Goal: Information Seeking & Learning: Find specific fact

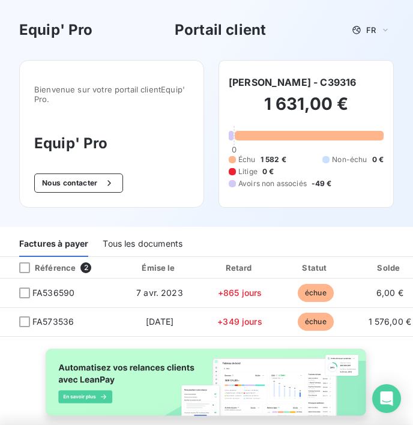
drag, startPoint x: 387, startPoint y: 82, endPoint x: 347, endPoint y: 82, distance: 39.6
click at [347, 82] on div "[PERSON_NAME] - C39316 1 631,00 € 0 Échu 1 582 € Non-échu 0 € Litige 0 € Avoirs…" at bounding box center [305, 134] width 175 height 148
copy h6 "C39316"
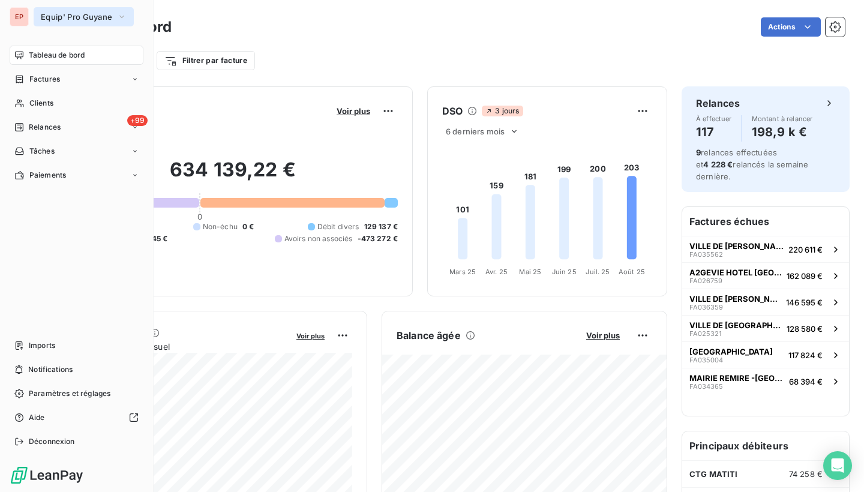
click at [66, 17] on span "Equip' Pro Guyane" at bounding box center [76, 17] width 71 height 10
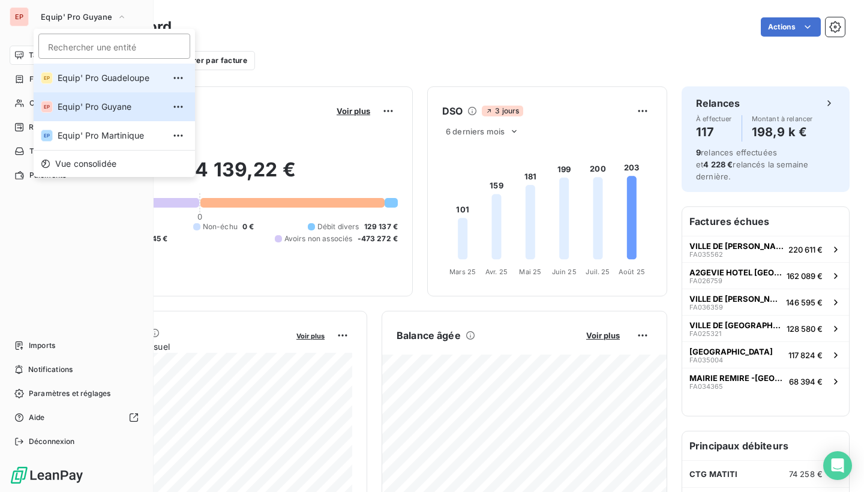
click at [64, 74] on span "Equip' Pro Guadeloupe" at bounding box center [111, 78] width 106 height 12
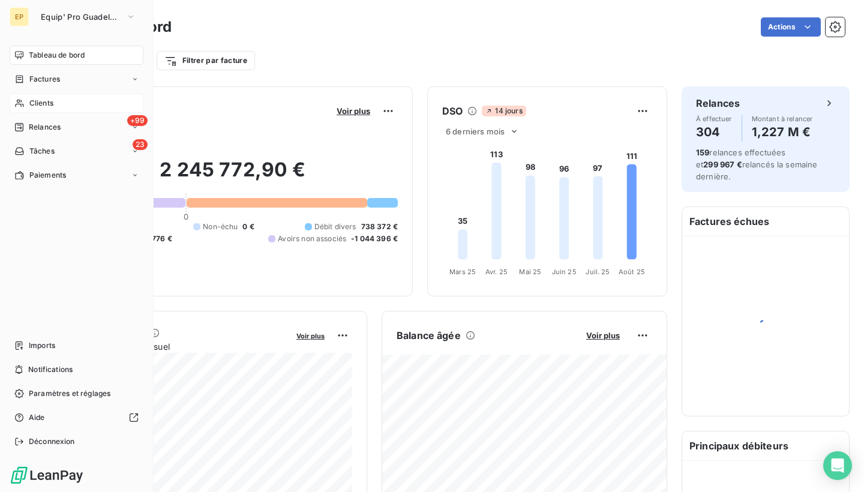
click at [11, 104] on div "Clients" at bounding box center [77, 103] width 134 height 19
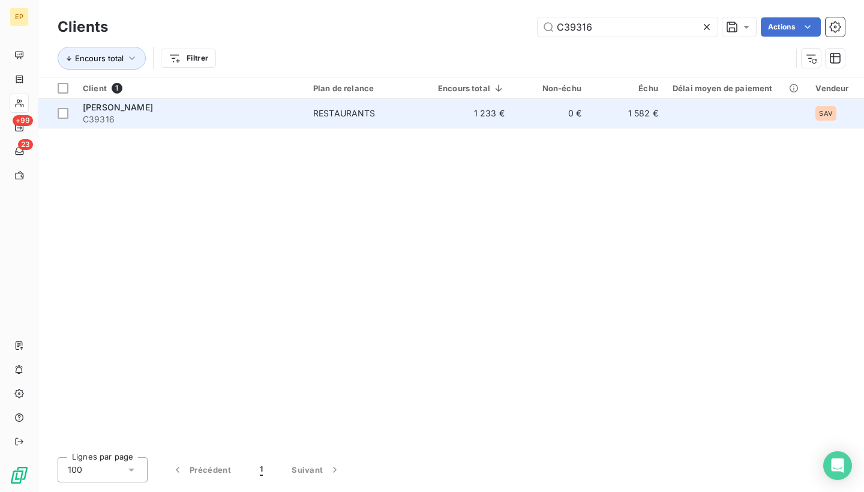
type input "C39316"
click at [136, 118] on span "C39316" at bounding box center [191, 119] width 216 height 12
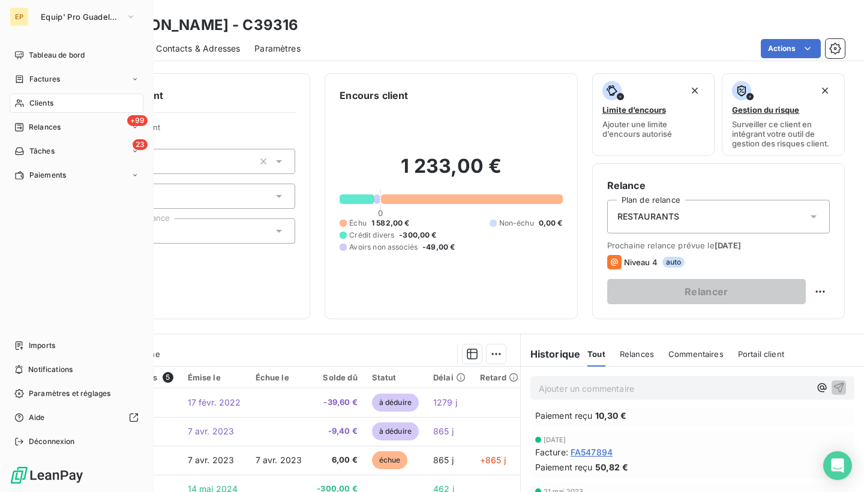
click at [23, 101] on icon at bounding box center [19, 103] width 10 height 10
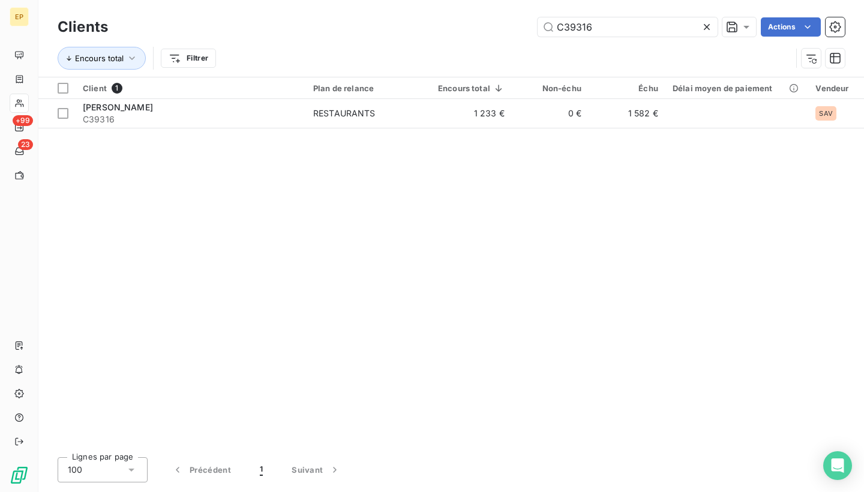
click at [712, 24] on icon at bounding box center [707, 27] width 12 height 12
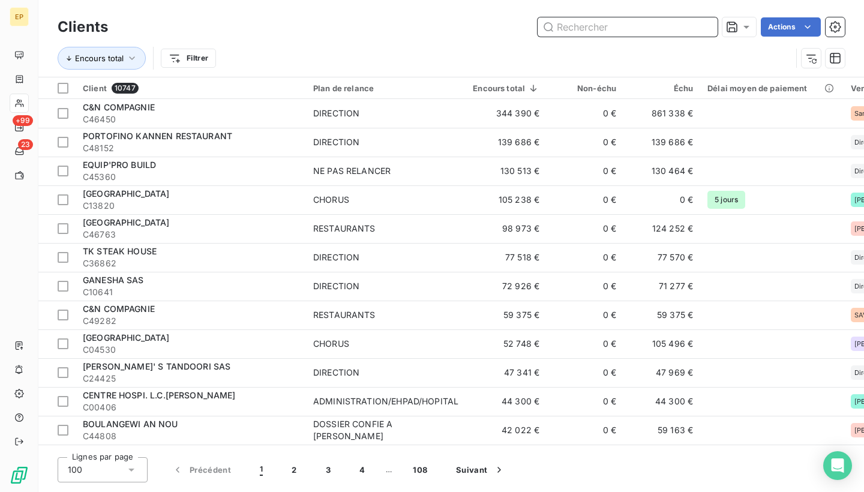
click at [696, 24] on input "text" at bounding box center [628, 26] width 180 height 19
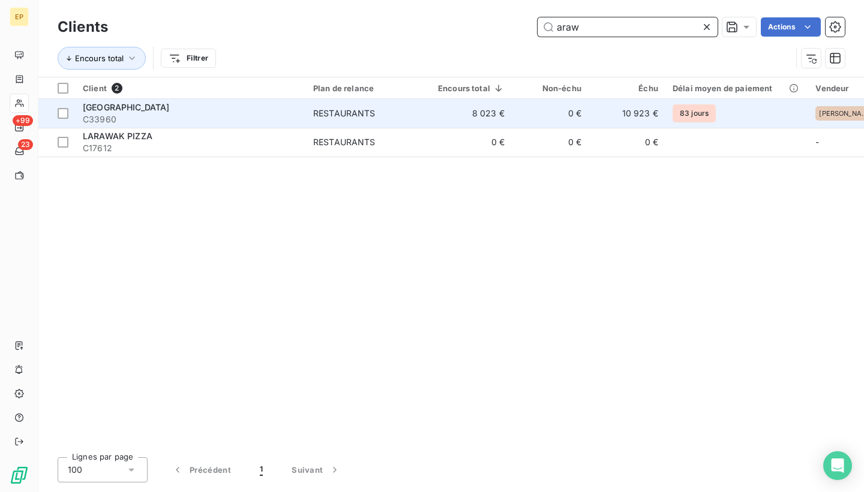
type input "araw"
click at [212, 110] on div "ARAWAK BEACH RESORT" at bounding box center [191, 107] width 216 height 12
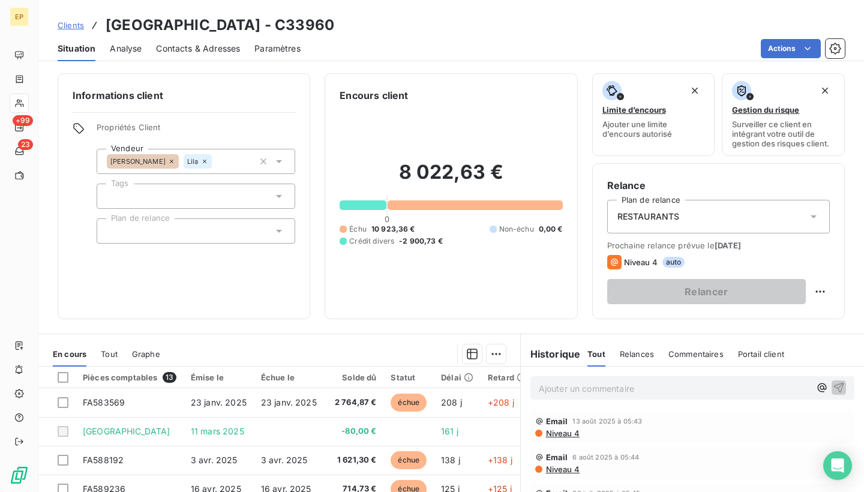
click at [192, 50] on span "Contacts & Adresses" at bounding box center [198, 49] width 84 height 12
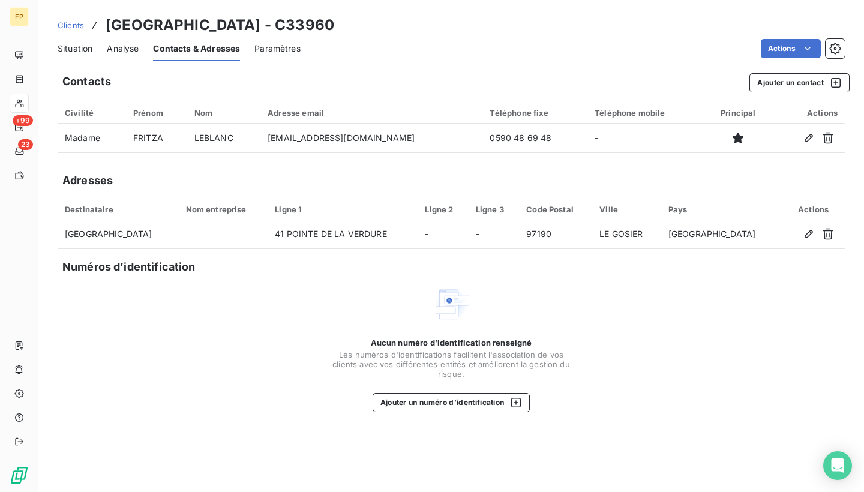
click at [67, 43] on span "Situation" at bounding box center [75, 49] width 35 height 12
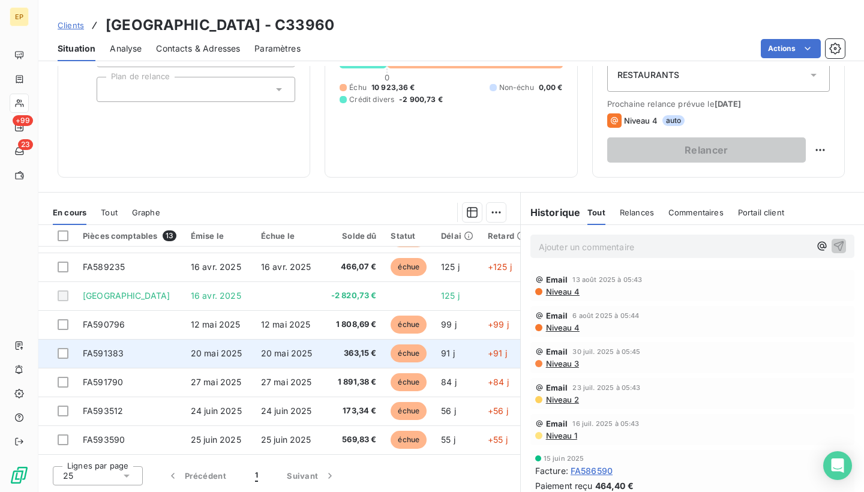
scroll to position [109, 0]
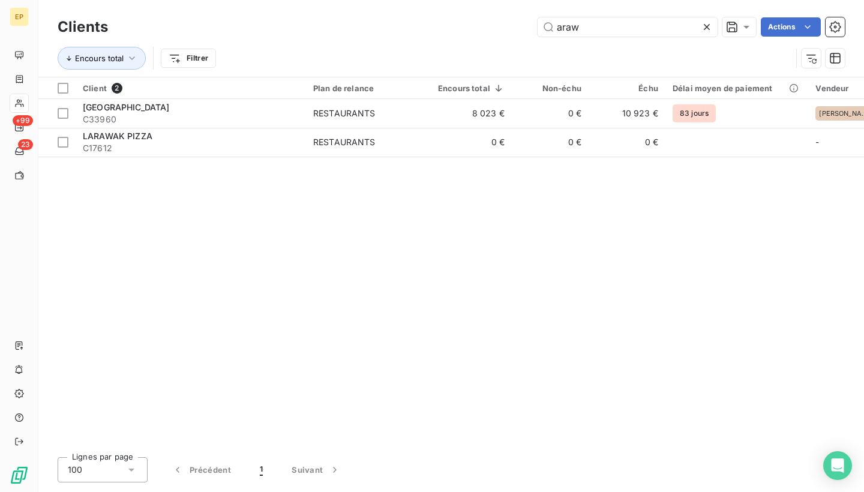
click at [706, 22] on icon at bounding box center [707, 27] width 12 height 12
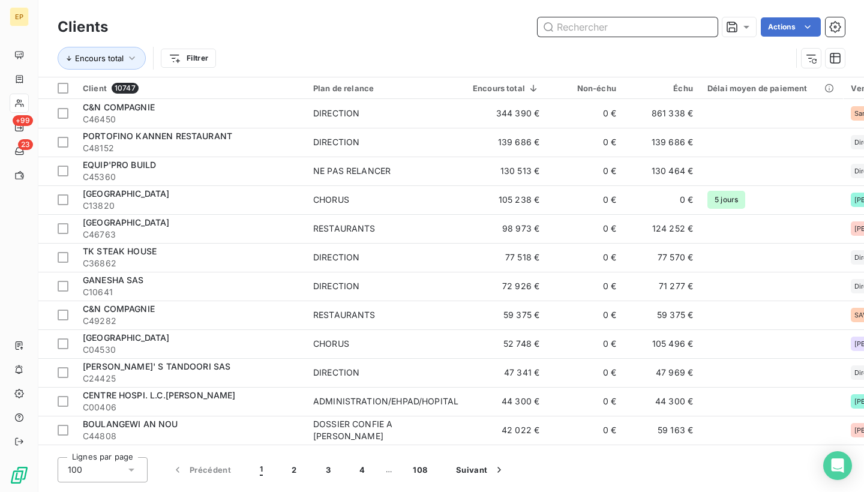
click at [706, 23] on input "text" at bounding box center [628, 26] width 180 height 19
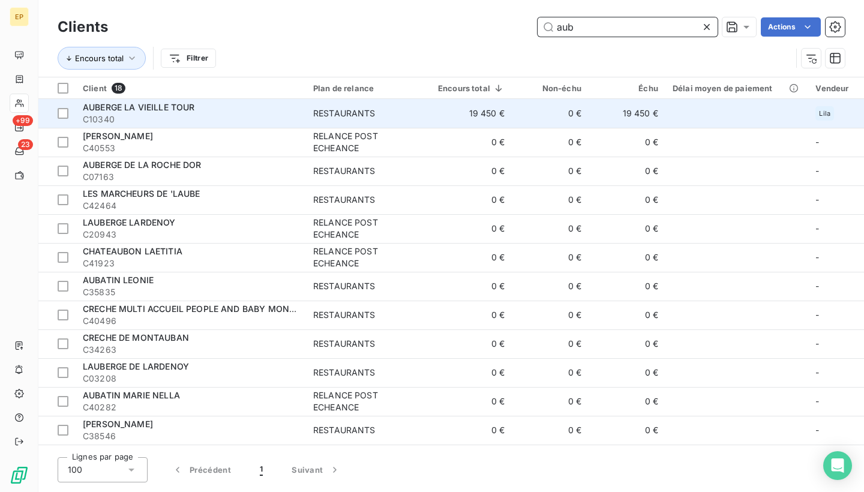
type input "aub"
click at [155, 118] on span "C10340" at bounding box center [191, 119] width 216 height 12
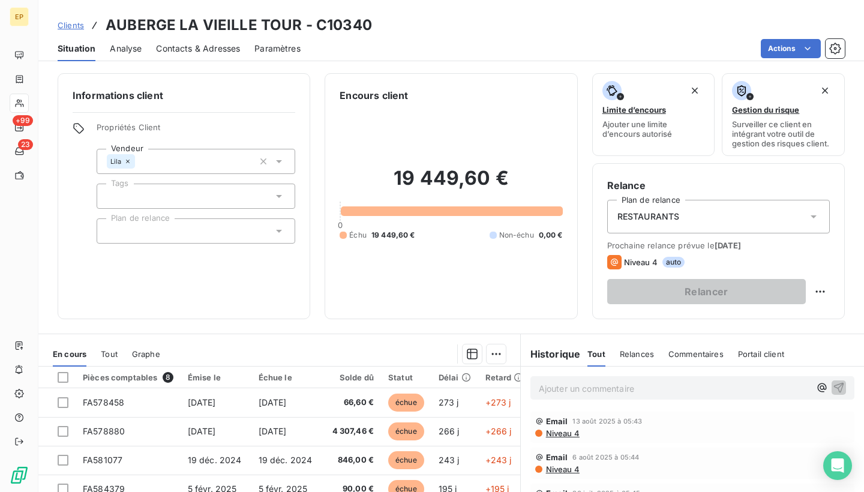
click at [234, 52] on span "Contacts & Adresses" at bounding box center [198, 49] width 84 height 12
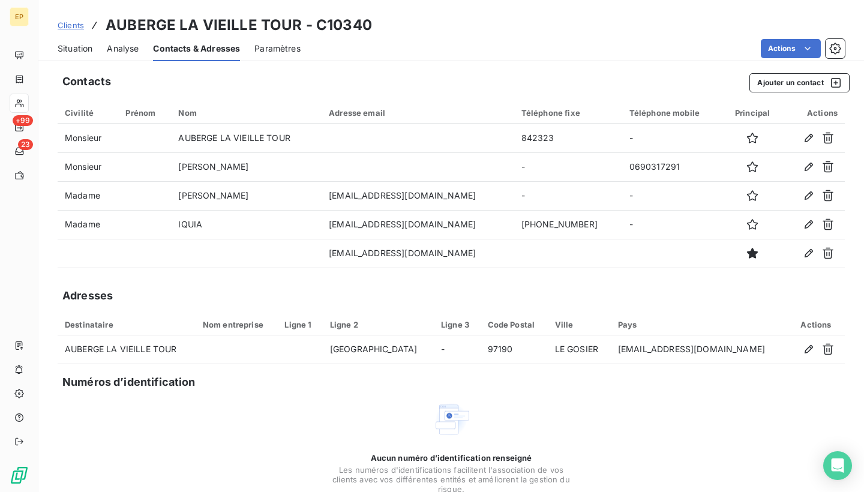
click at [80, 53] on span "Situation" at bounding box center [75, 49] width 35 height 12
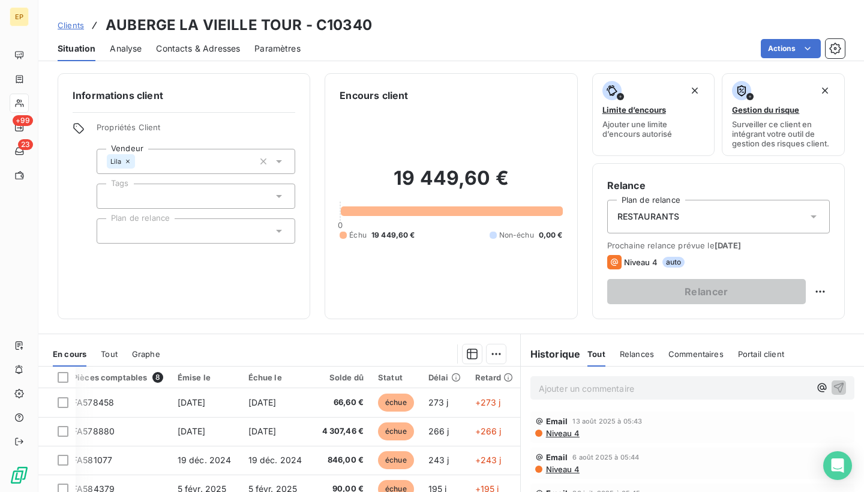
click at [190, 45] on span "Contacts & Adresses" at bounding box center [198, 49] width 84 height 12
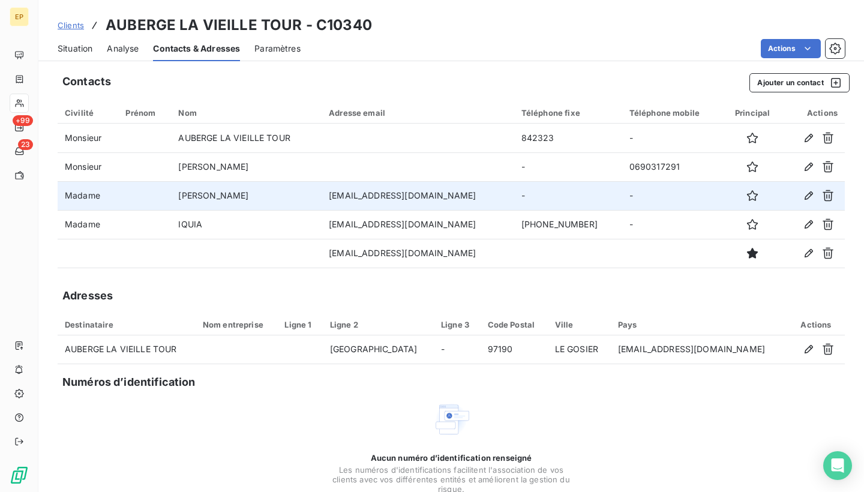
drag, startPoint x: 461, startPoint y: 197, endPoint x: 320, endPoint y: 197, distance: 141.0
click at [322, 196] on td "direction@auberge-vieille-tour.fr" at bounding box center [418, 195] width 193 height 29
copy td "direction@auberge-vieille-tour.fr"
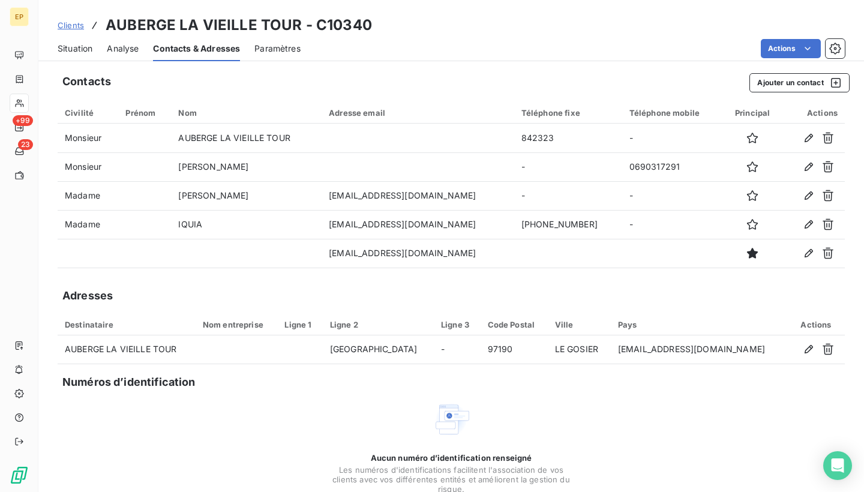
click at [75, 49] on span "Situation" at bounding box center [75, 49] width 35 height 12
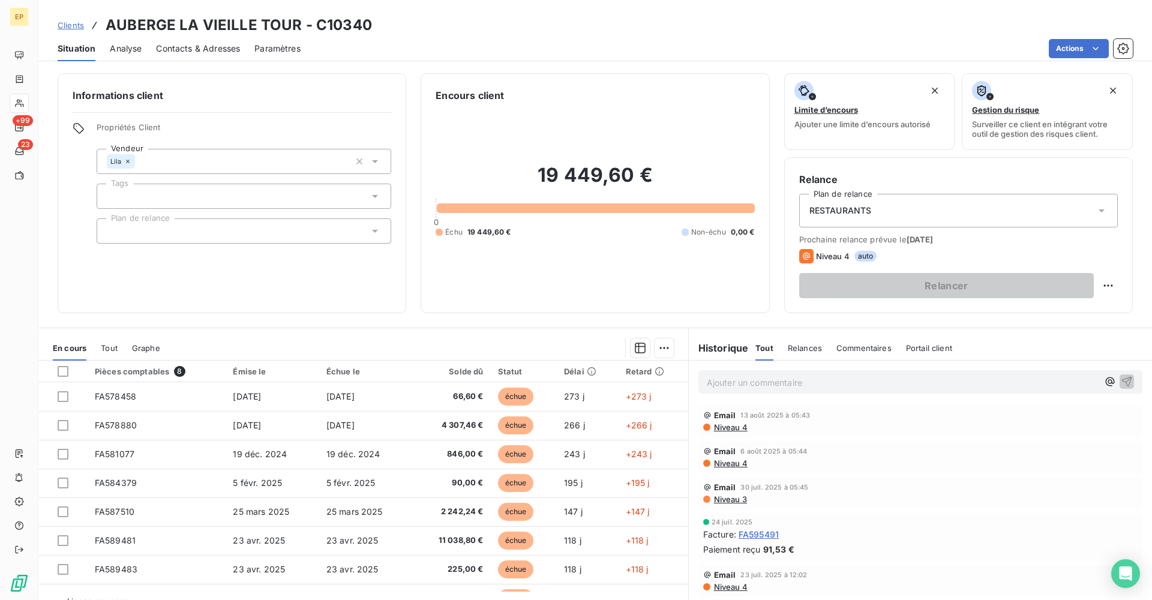
click at [209, 51] on span "Contacts & Adresses" at bounding box center [198, 49] width 84 height 12
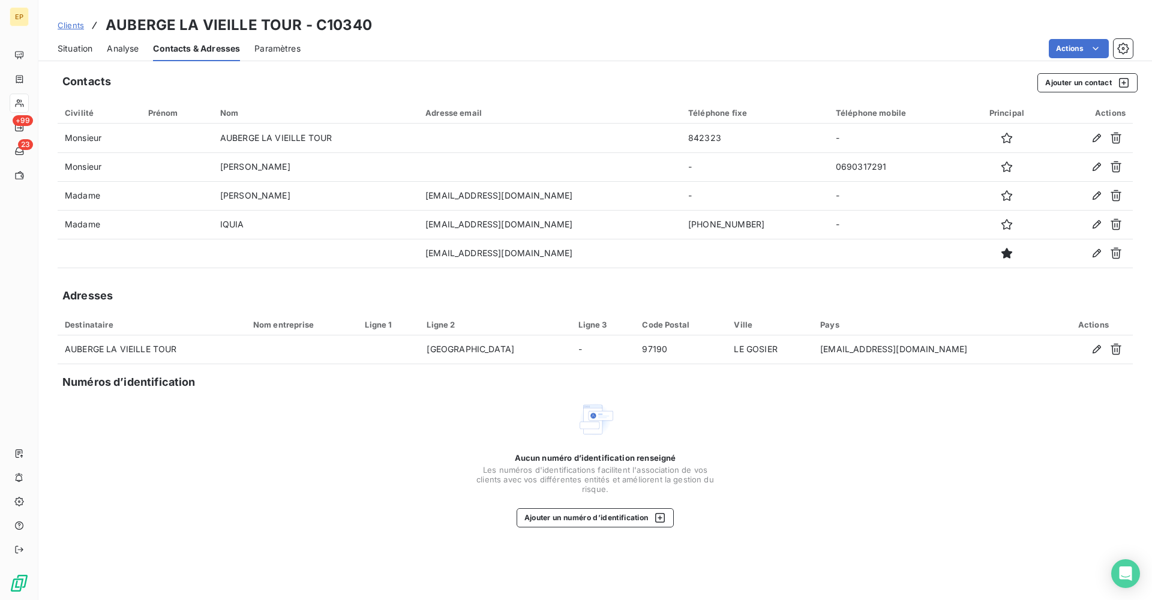
click at [88, 49] on span "Situation" at bounding box center [75, 49] width 35 height 12
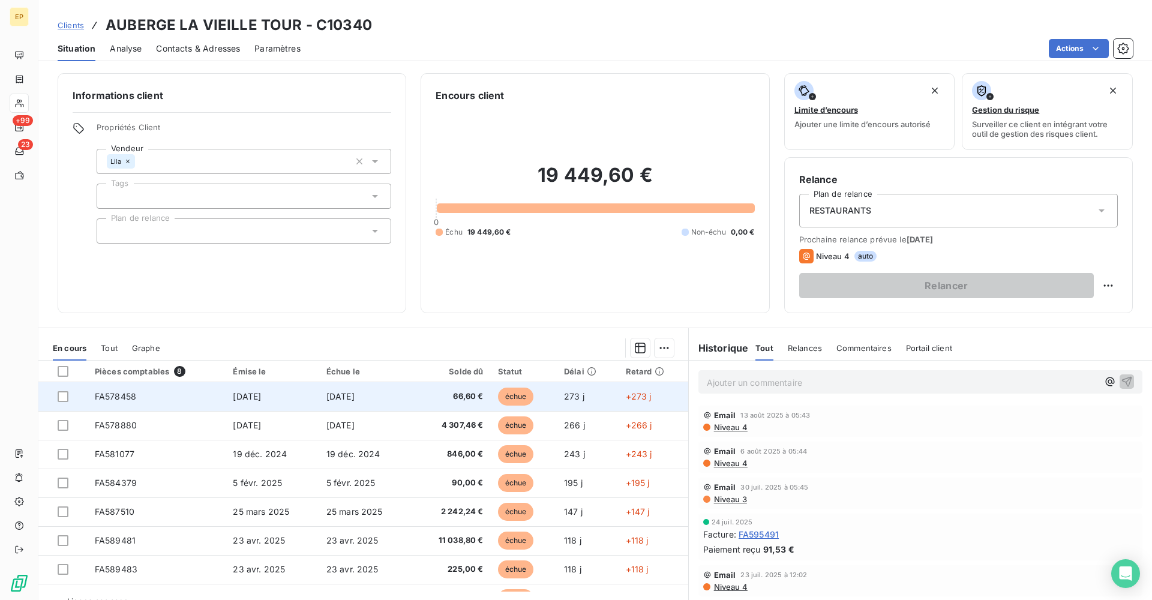
click at [122, 395] on span "FA578458" at bounding box center [115, 396] width 41 height 10
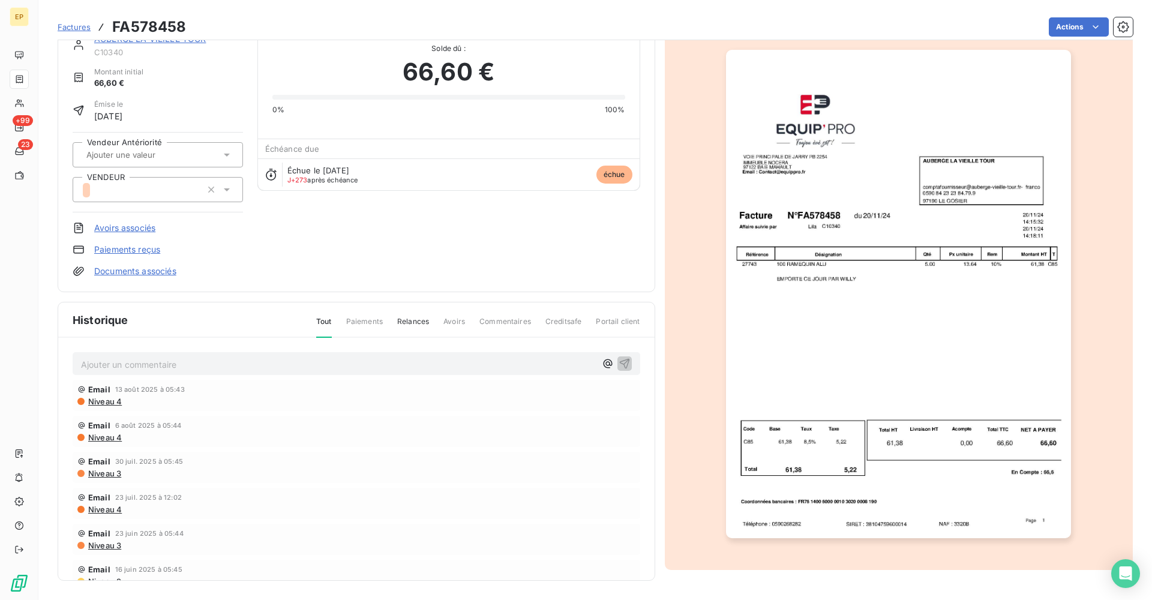
scroll to position [29, 0]
click at [864, 405] on img "button" at bounding box center [898, 294] width 345 height 489
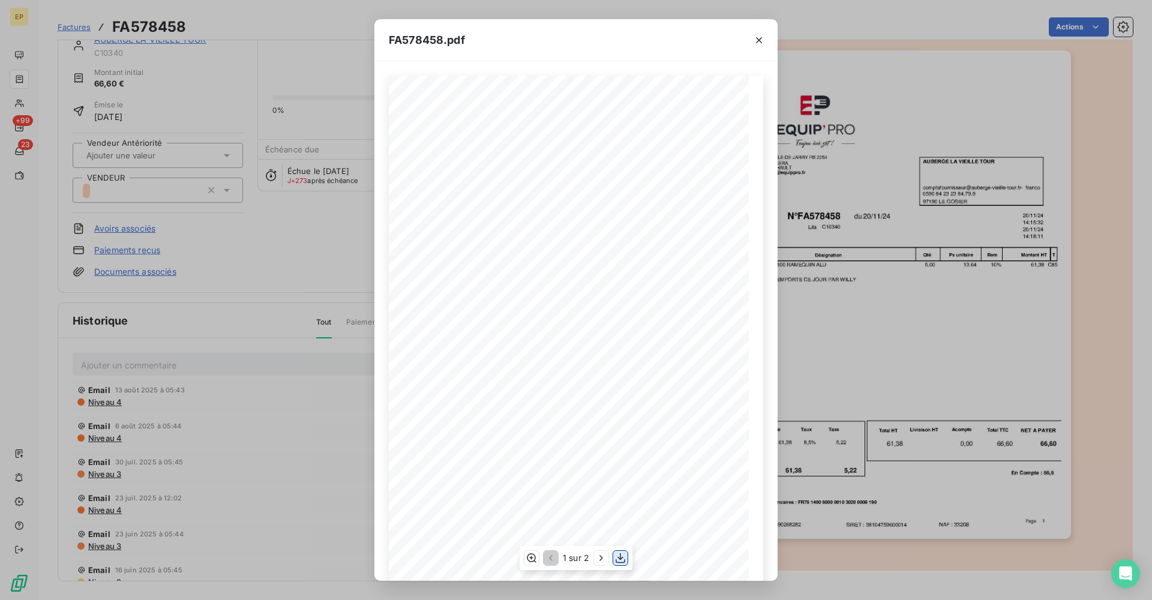
click at [621, 492] on icon "button" at bounding box center [621, 558] width 10 height 10
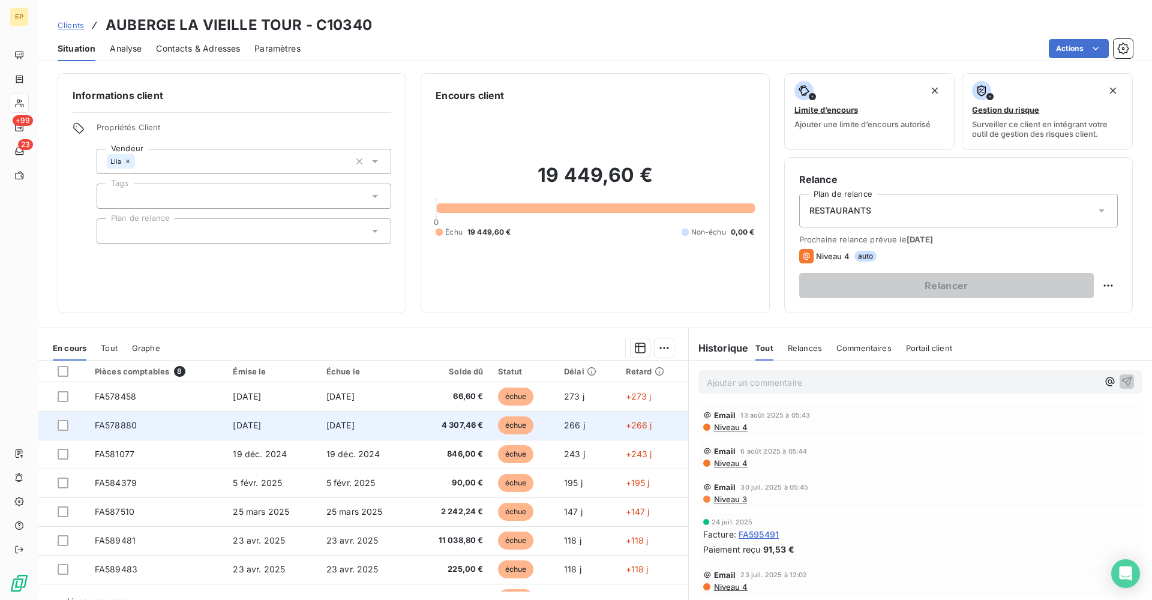
click at [104, 422] on span "FA578880" at bounding box center [116, 425] width 42 height 10
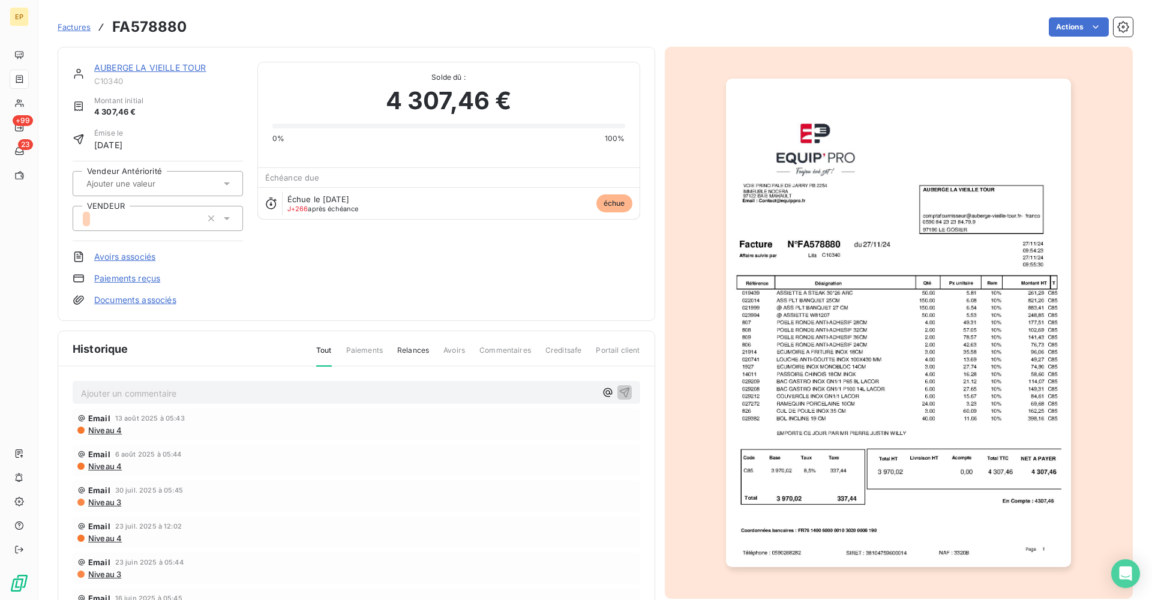
click at [864, 312] on img "button" at bounding box center [898, 323] width 345 height 489
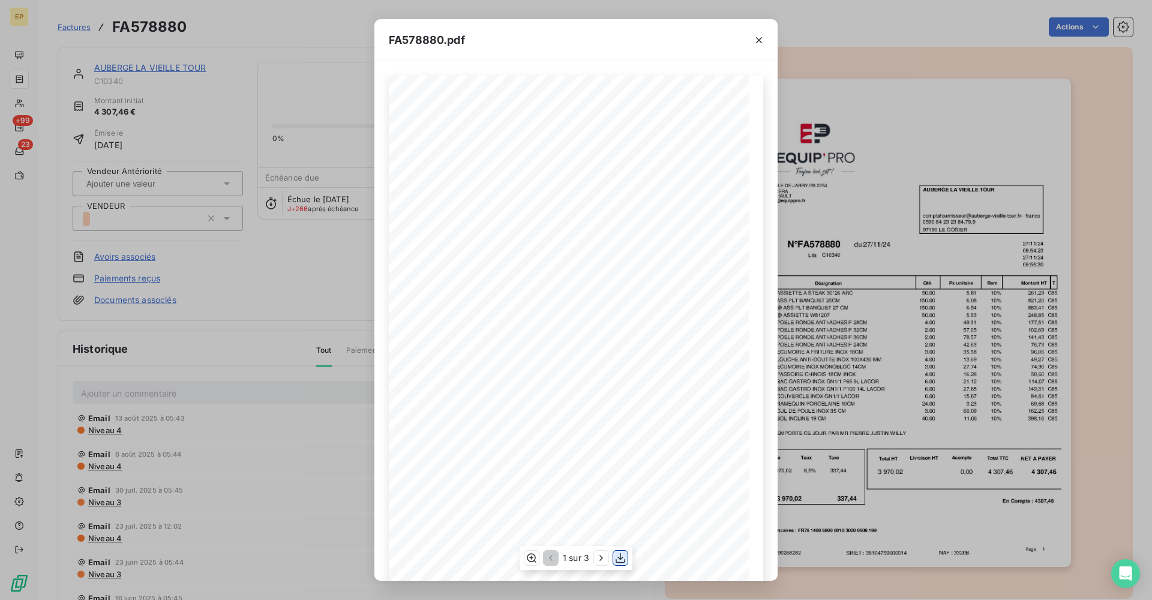
click at [620, 492] on icon "button" at bounding box center [621, 558] width 10 height 10
click at [758, 40] on icon "button" at bounding box center [759, 40] width 12 height 12
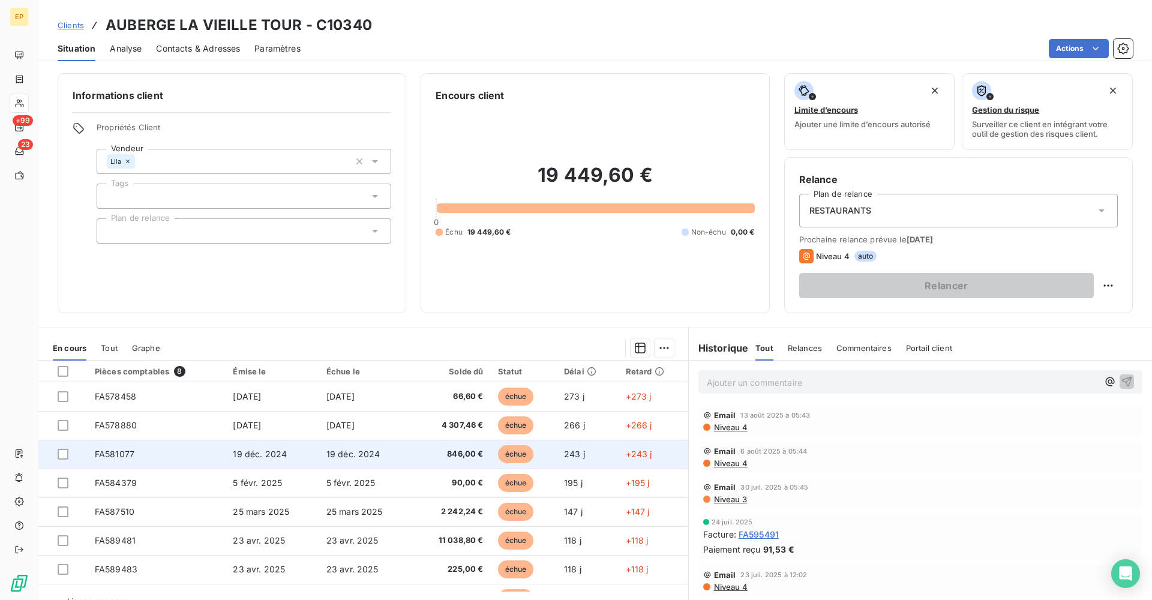
click at [124, 451] on span "FA581077" at bounding box center [115, 454] width 40 height 10
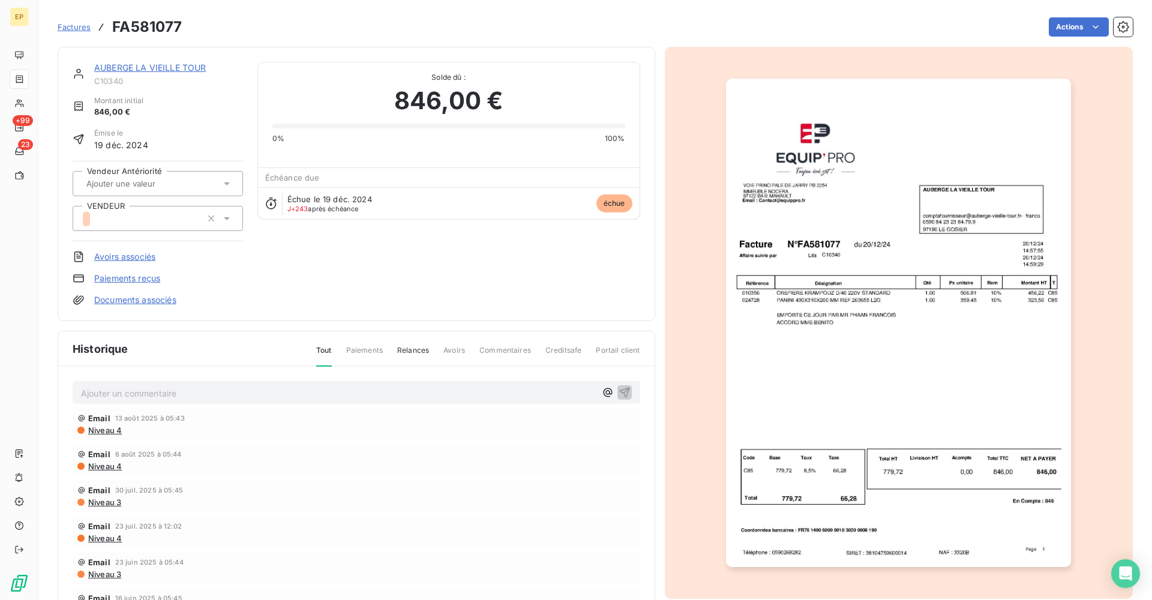
click at [778, 354] on img "button" at bounding box center [898, 323] width 345 height 489
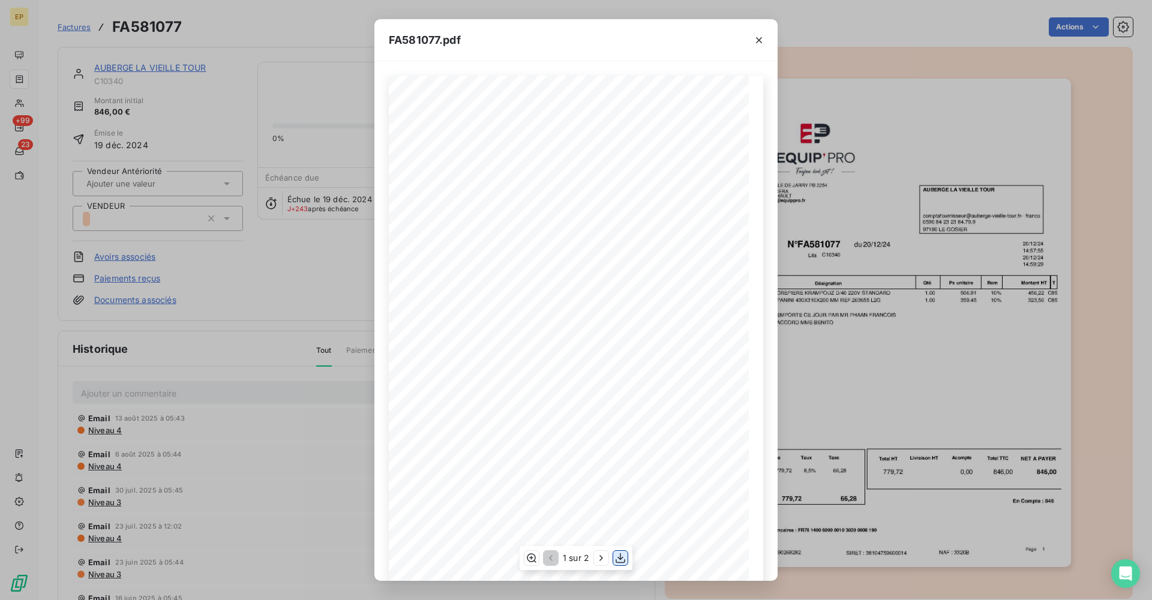
click at [623, 492] on icon "button" at bounding box center [621, 558] width 12 height 12
click at [759, 37] on icon "button" at bounding box center [759, 40] width 12 height 12
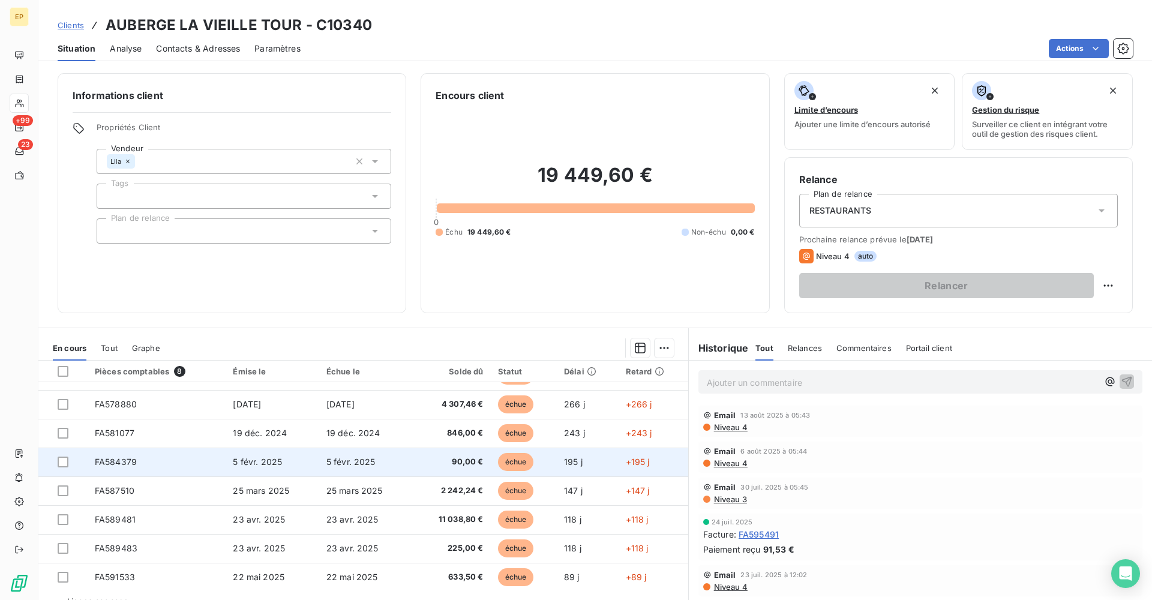
scroll to position [20, 0]
click at [130, 459] on span "FA584379" at bounding box center [116, 462] width 42 height 10
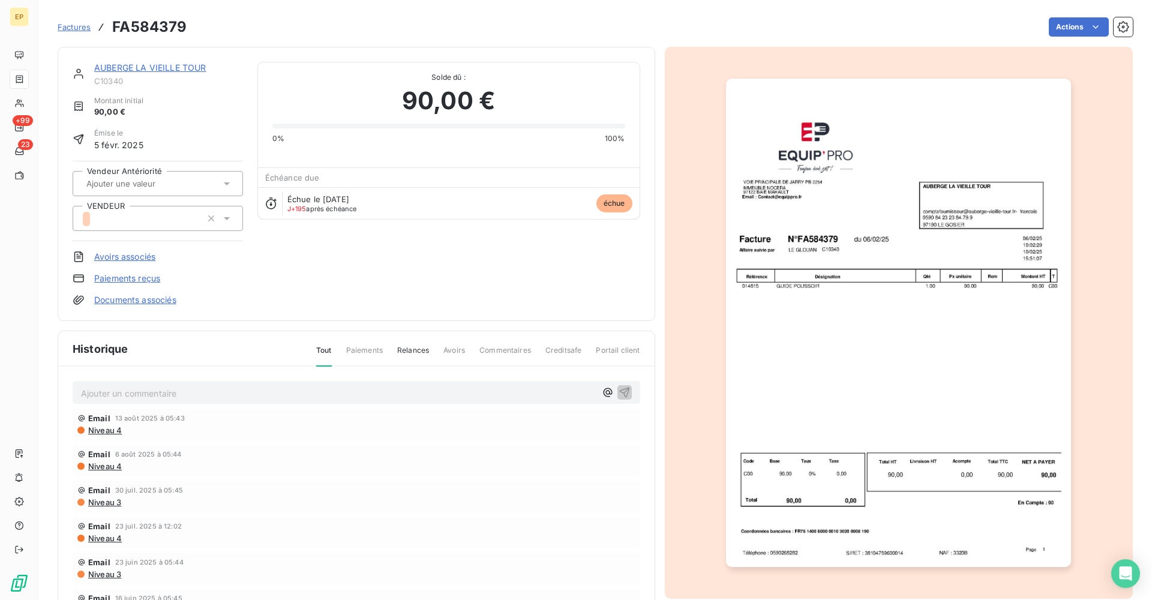
click at [822, 395] on img "button" at bounding box center [898, 323] width 345 height 489
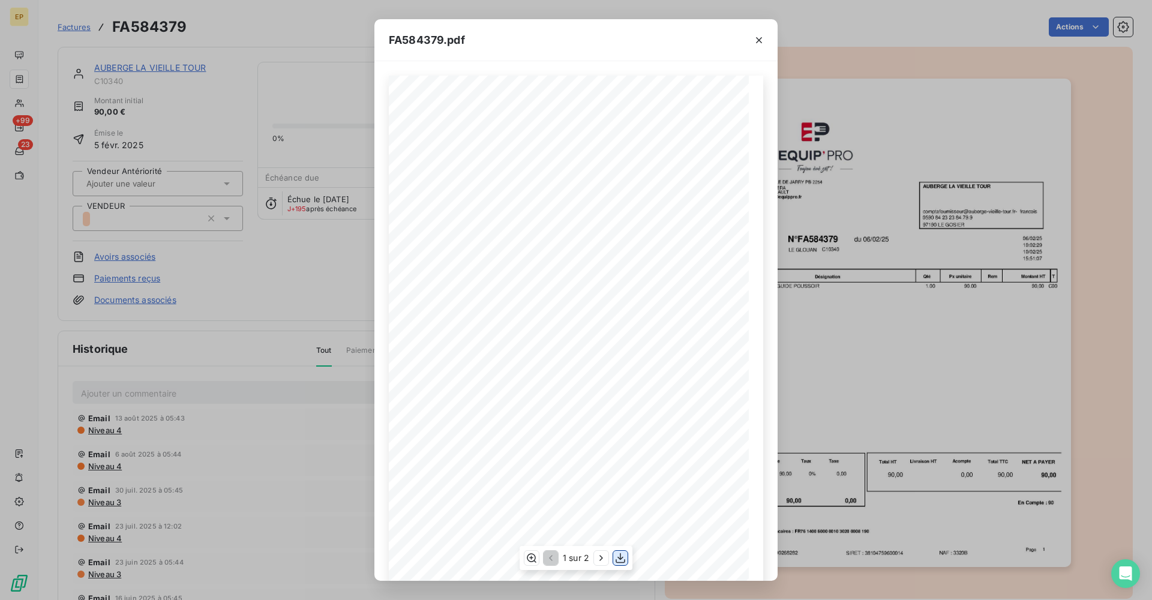
click at [622, 492] on icon "button" at bounding box center [621, 558] width 12 height 12
click at [757, 41] on icon "button" at bounding box center [759, 40] width 12 height 12
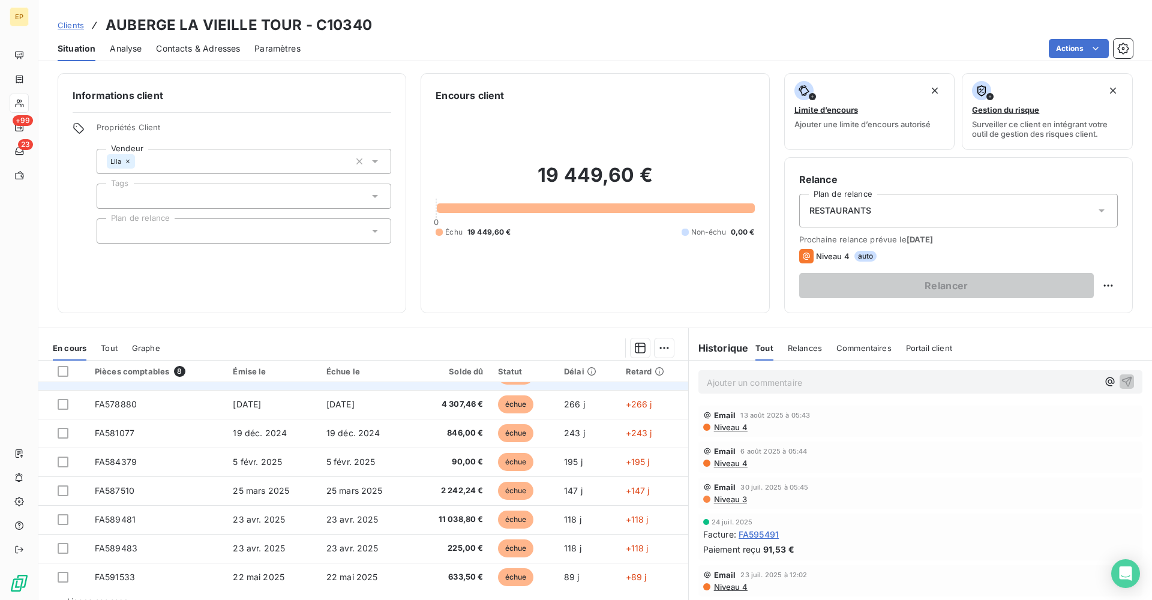
scroll to position [20, 0]
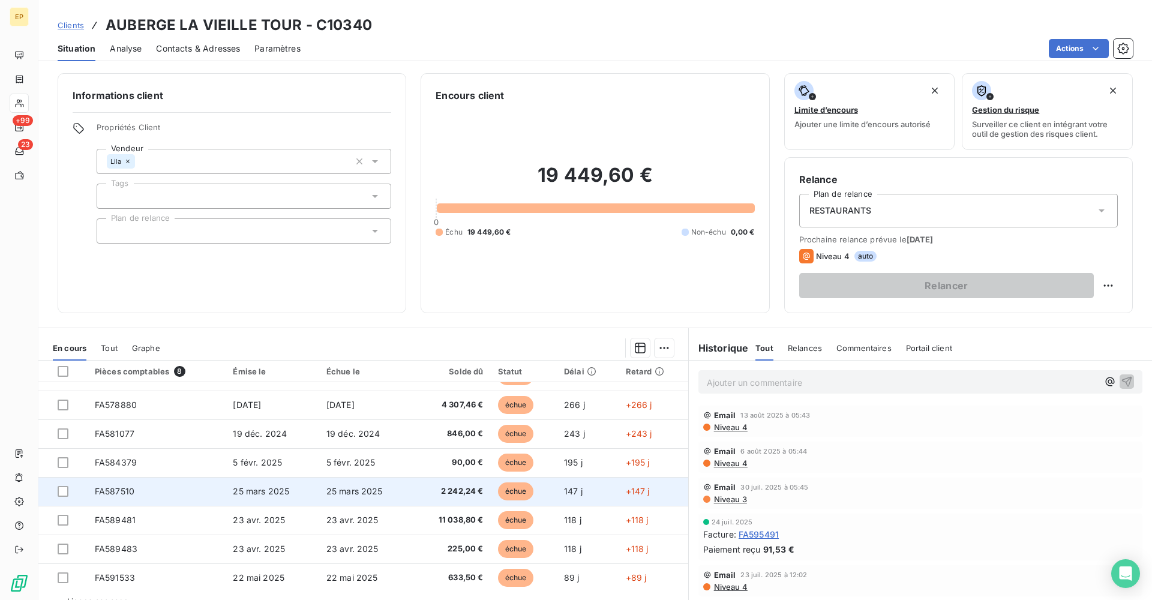
click at [217, 492] on td "FA587510" at bounding box center [157, 491] width 139 height 29
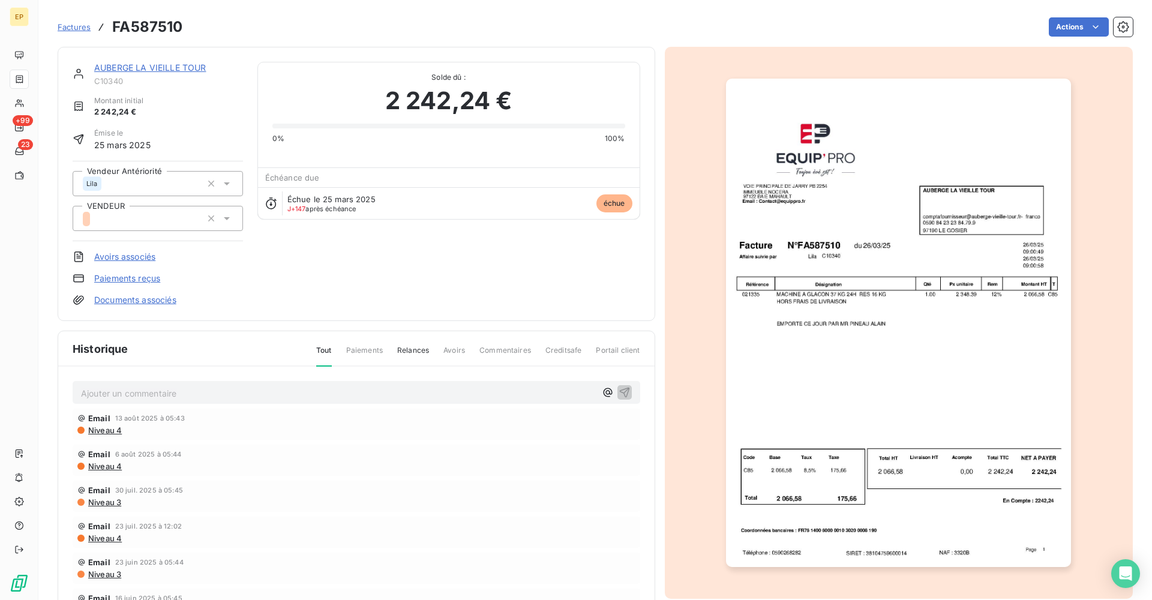
click at [864, 343] on img "button" at bounding box center [898, 323] width 345 height 489
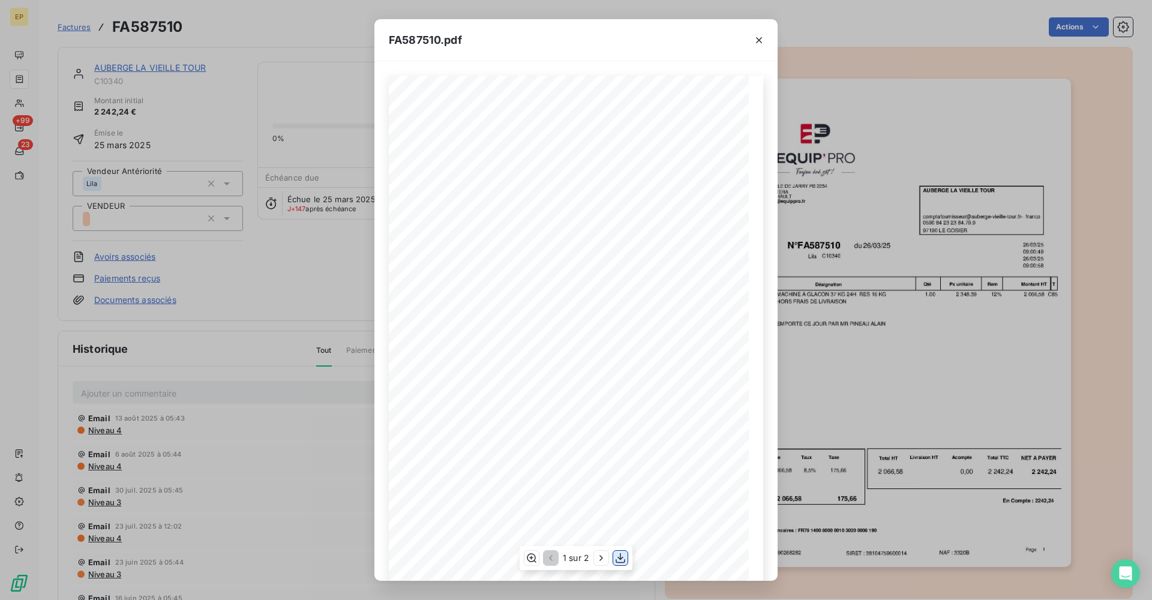
click at [618, 492] on icon "button" at bounding box center [621, 558] width 10 height 10
click at [763, 39] on icon "button" at bounding box center [759, 40] width 12 height 12
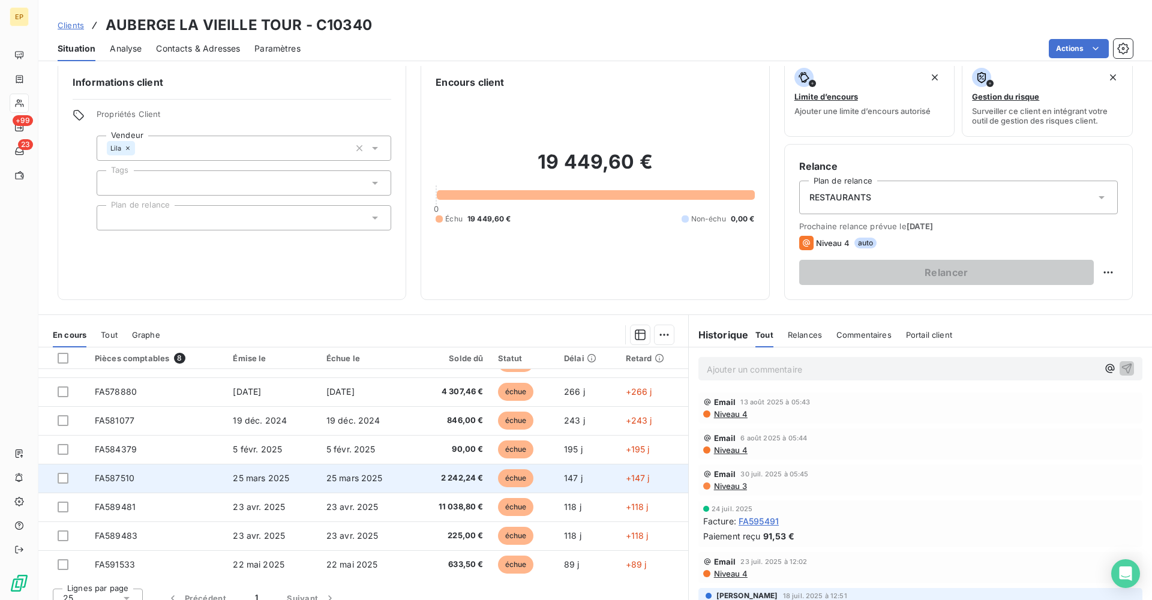
scroll to position [14, 0]
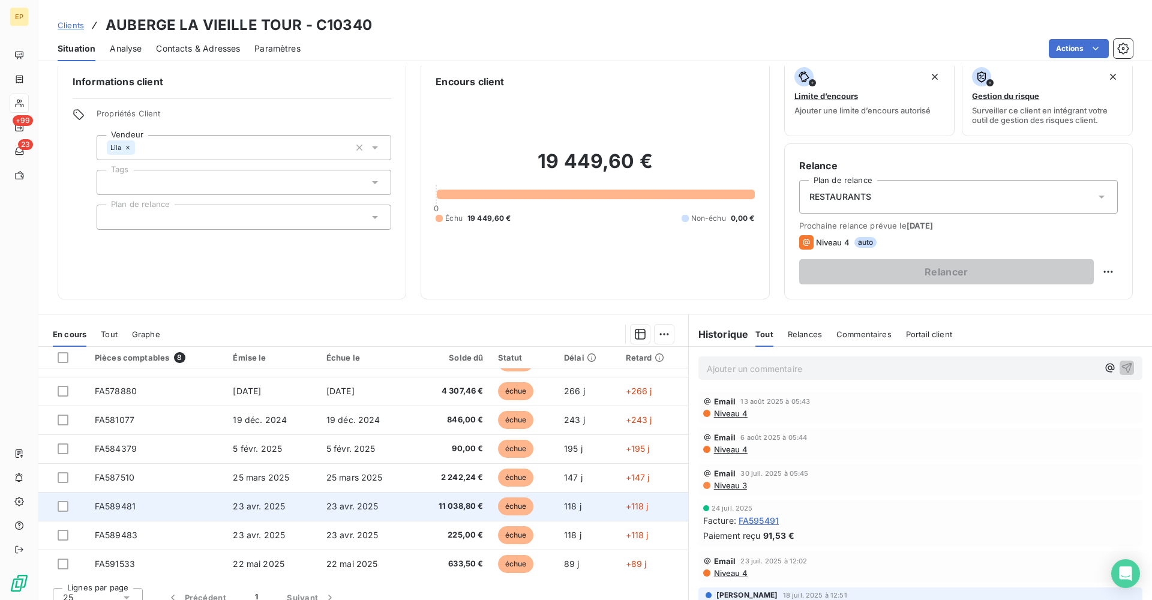
click at [136, 492] on td "FA589481" at bounding box center [157, 506] width 139 height 29
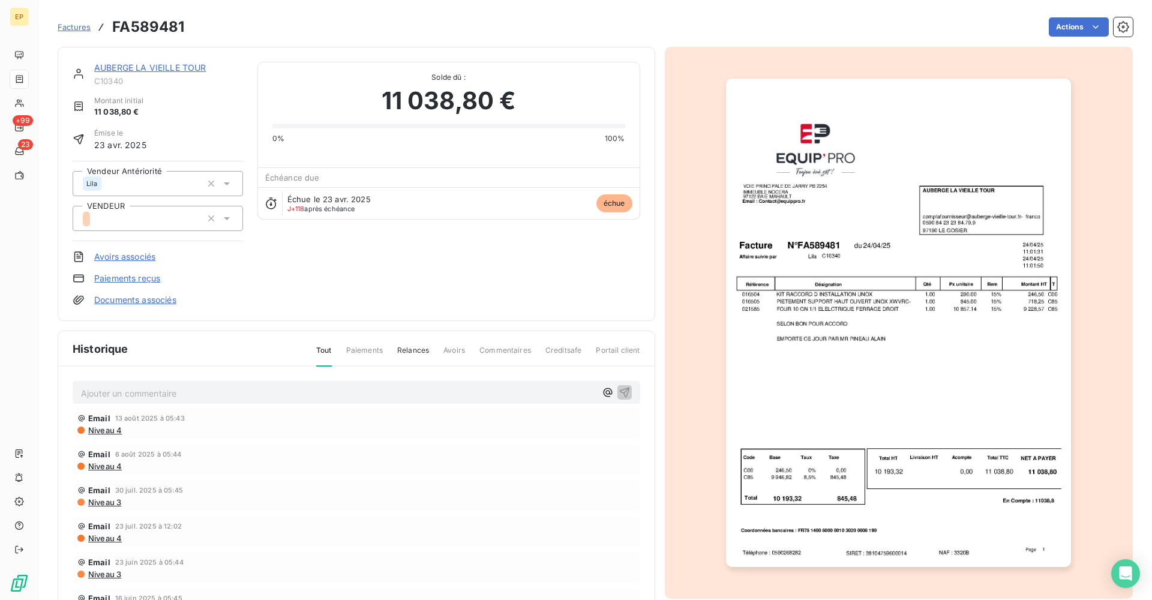
click at [796, 331] on img "button" at bounding box center [898, 323] width 345 height 489
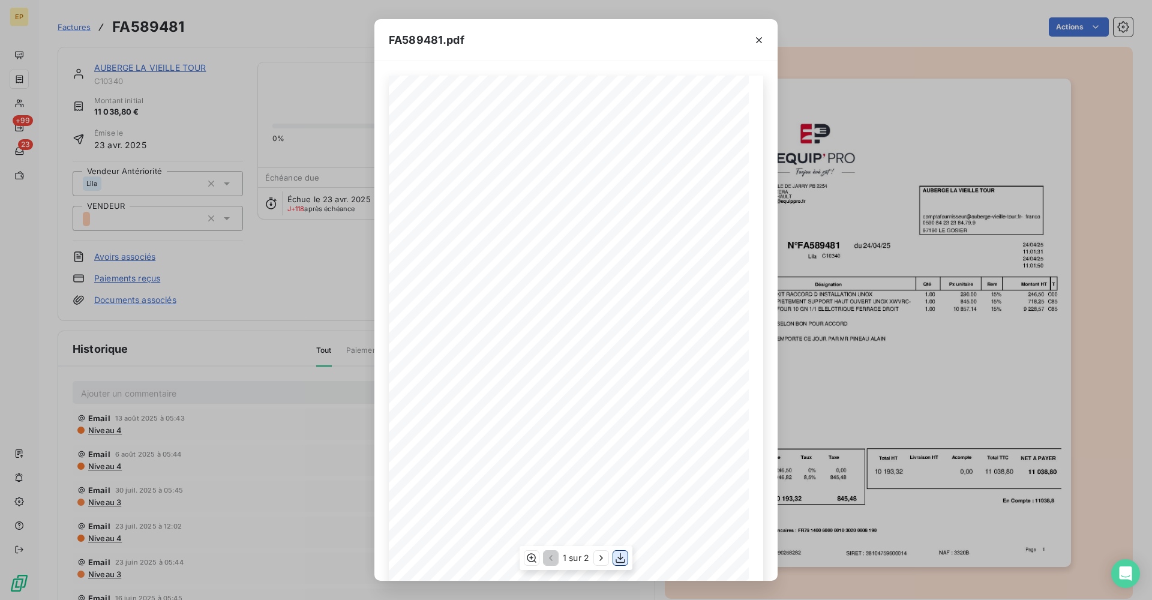
click at [619, 492] on icon "button" at bounding box center [621, 558] width 10 height 10
click at [758, 38] on icon "button" at bounding box center [759, 40] width 6 height 6
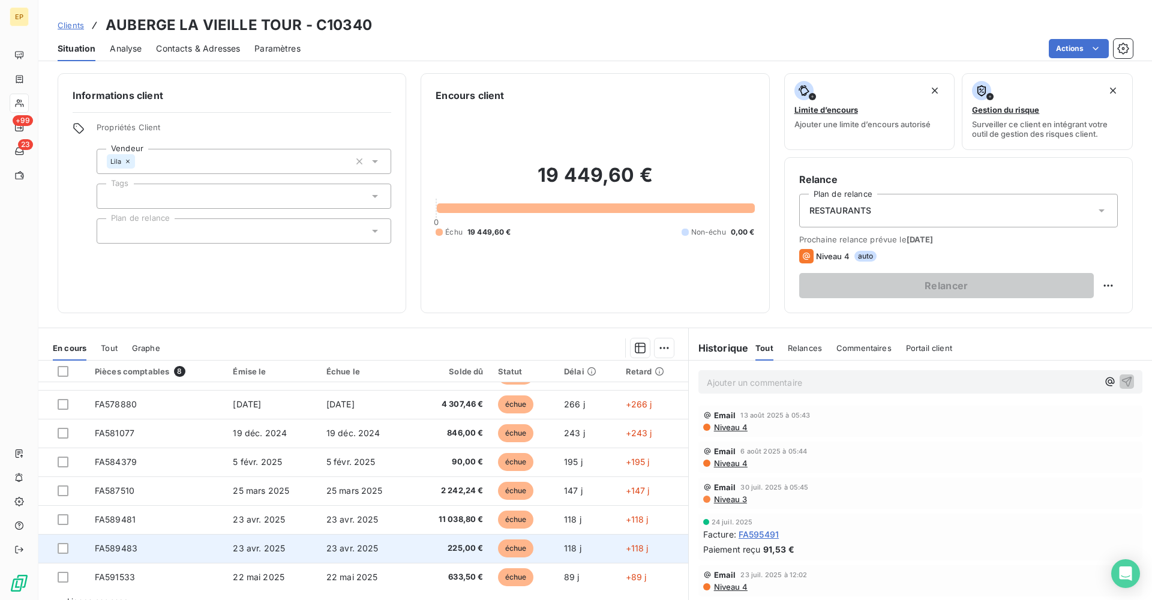
scroll to position [20, 0]
click at [313, 492] on td "23 avr. 2025" at bounding box center [272, 549] width 93 height 29
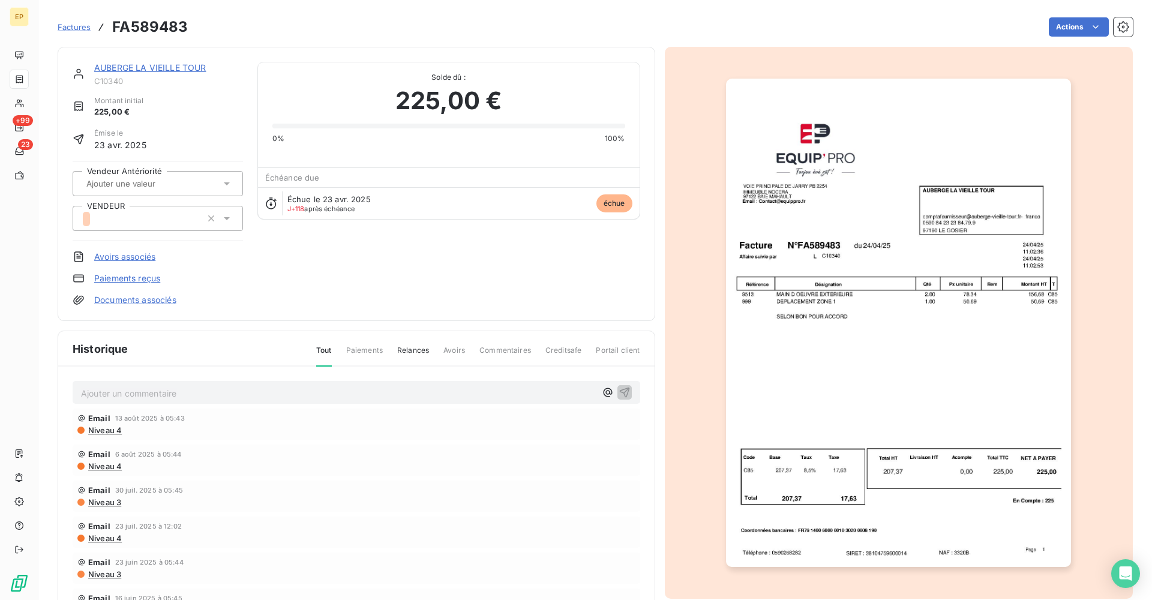
click at [864, 411] on img "button" at bounding box center [898, 323] width 345 height 489
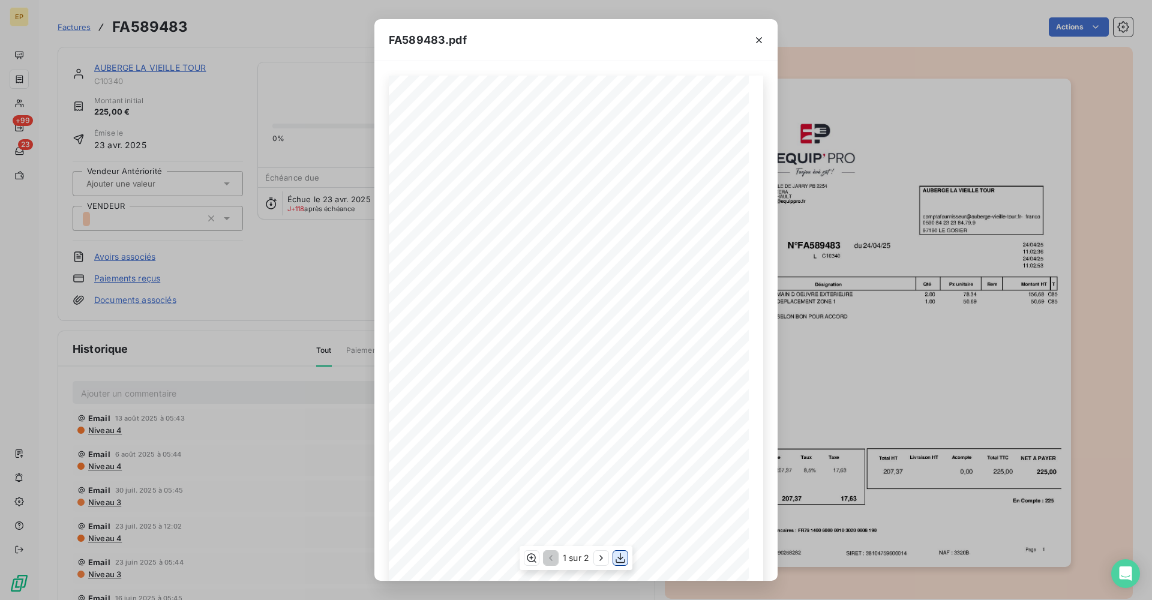
click at [620, 492] on icon "button" at bounding box center [621, 558] width 12 height 12
click at [757, 41] on icon "button" at bounding box center [759, 40] width 12 height 12
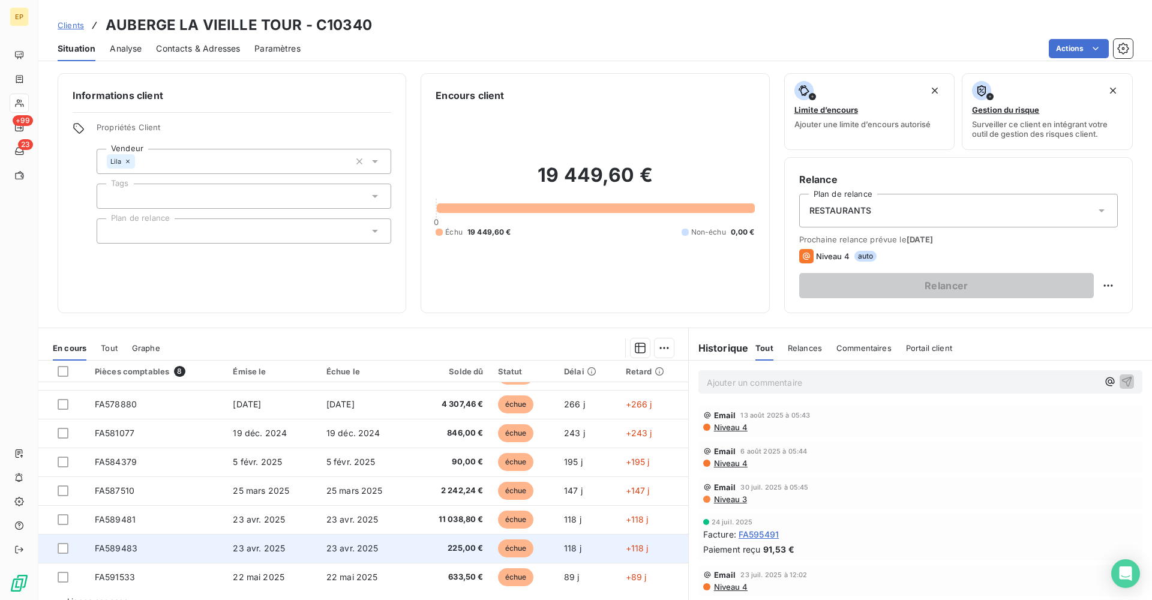
scroll to position [20, 0]
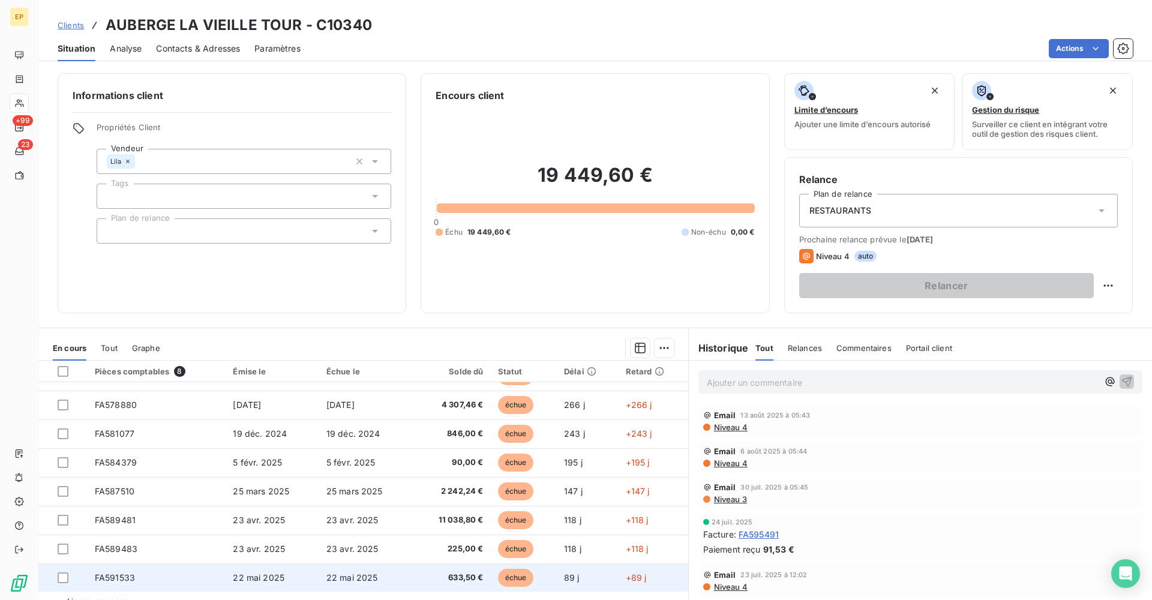
click at [226, 492] on td "22 mai 2025" at bounding box center [272, 578] width 93 height 29
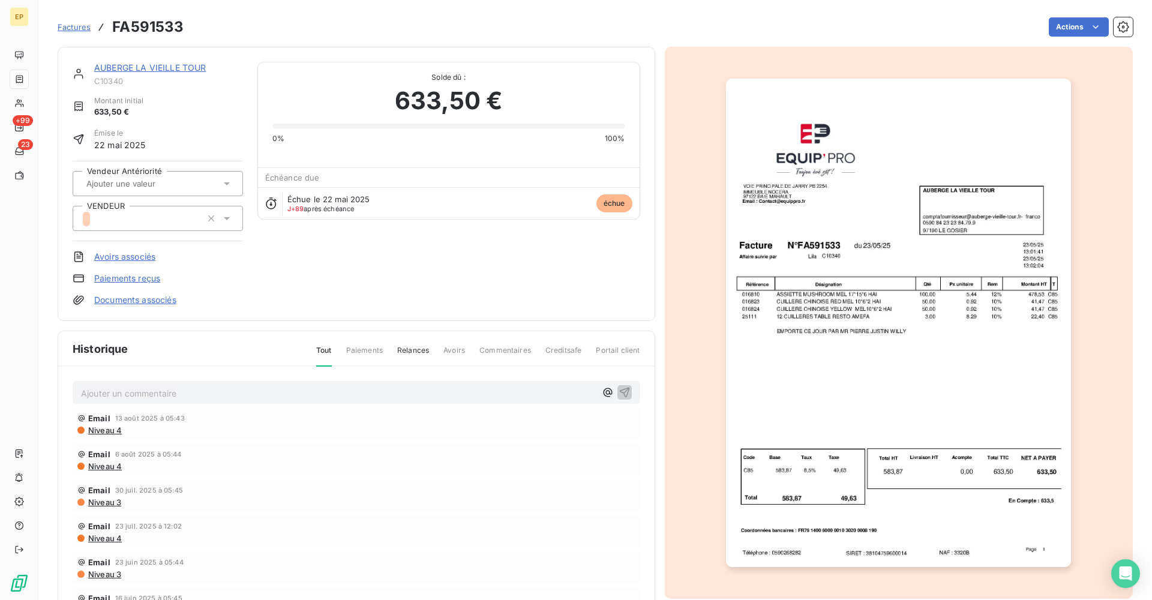
click at [786, 409] on img "button" at bounding box center [898, 323] width 345 height 489
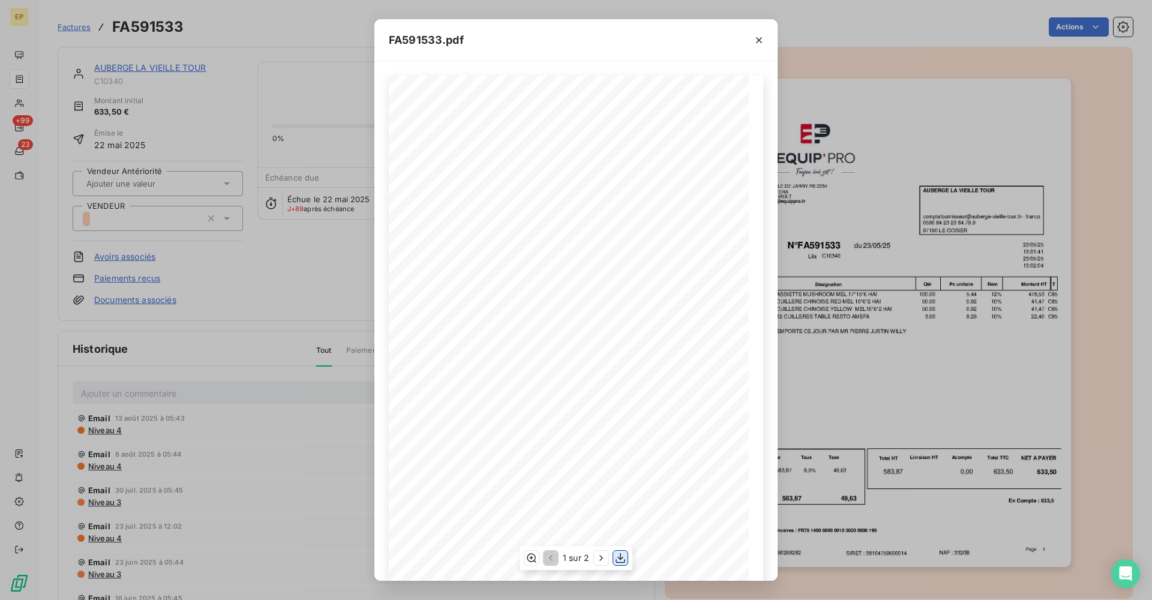
click at [621, 492] on icon "button" at bounding box center [621, 558] width 12 height 12
click at [759, 35] on icon "button" at bounding box center [759, 40] width 12 height 12
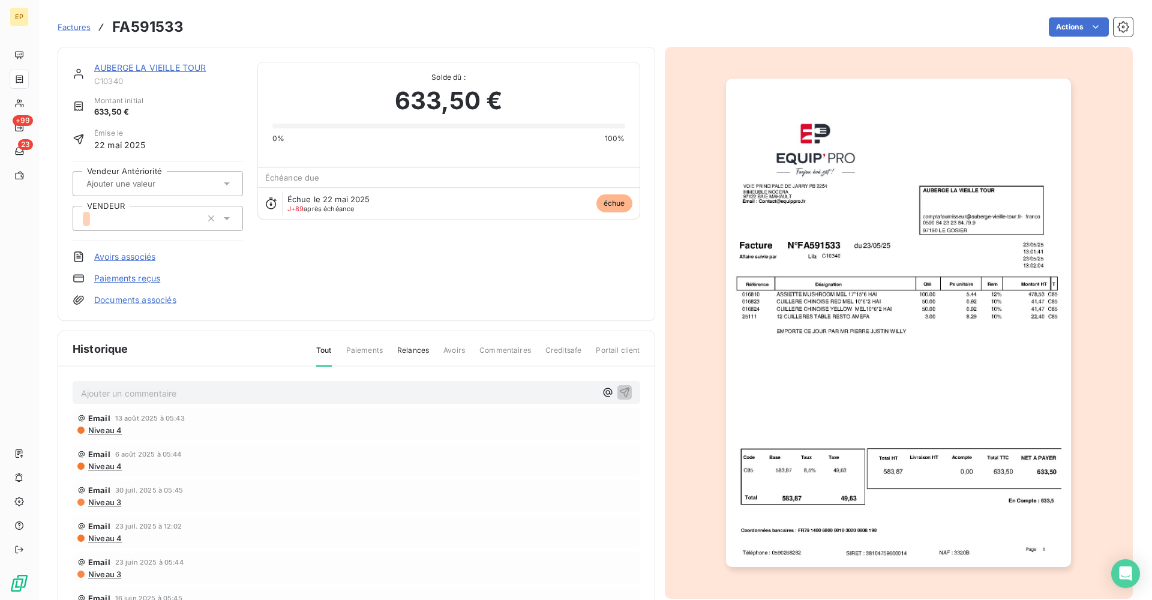
click at [864, 30] on div "Actions" at bounding box center [665, 26] width 935 height 19
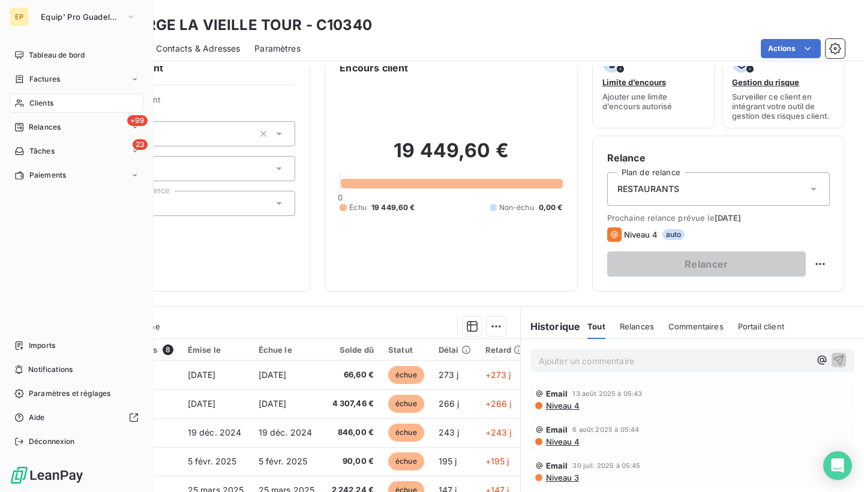
click at [16, 95] on div "Clients" at bounding box center [77, 103] width 134 height 19
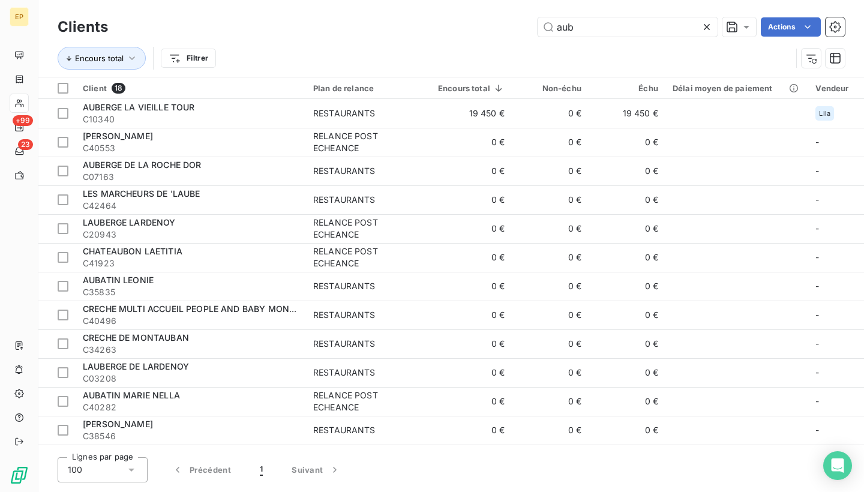
click at [705, 27] on icon at bounding box center [707, 27] width 12 height 12
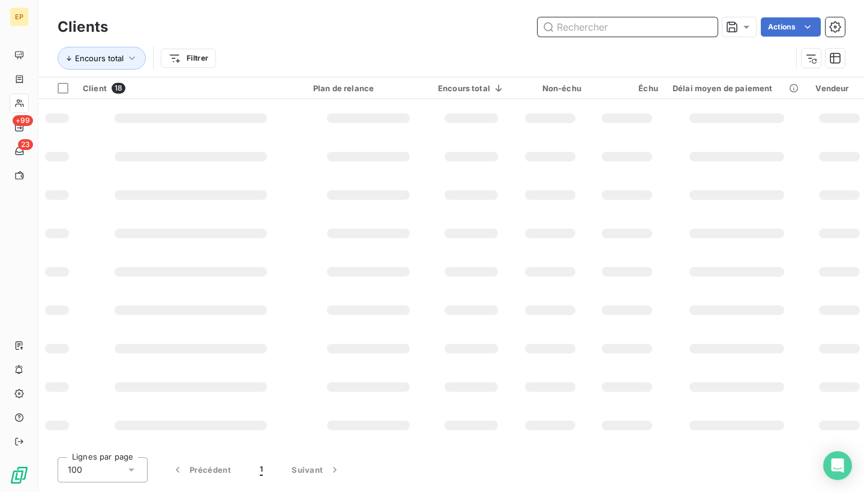
click at [649, 31] on input "text" at bounding box center [628, 26] width 180 height 19
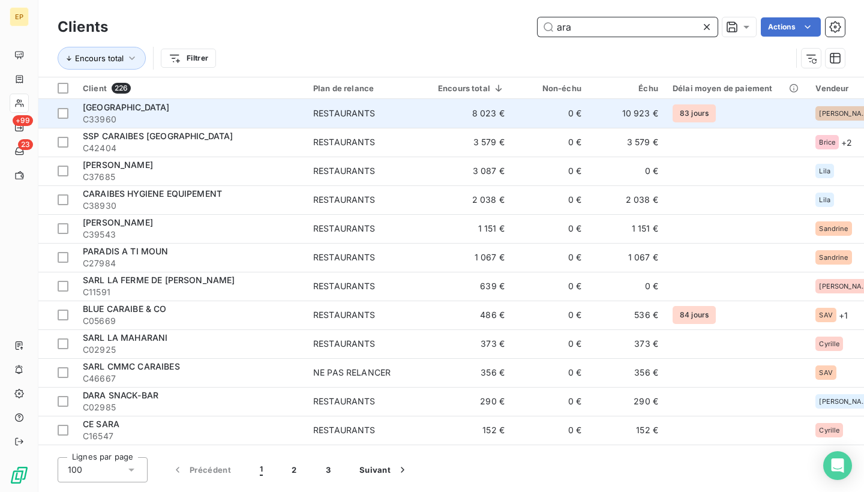
type input "ara"
click at [190, 123] on span "C33960" at bounding box center [191, 119] width 216 height 12
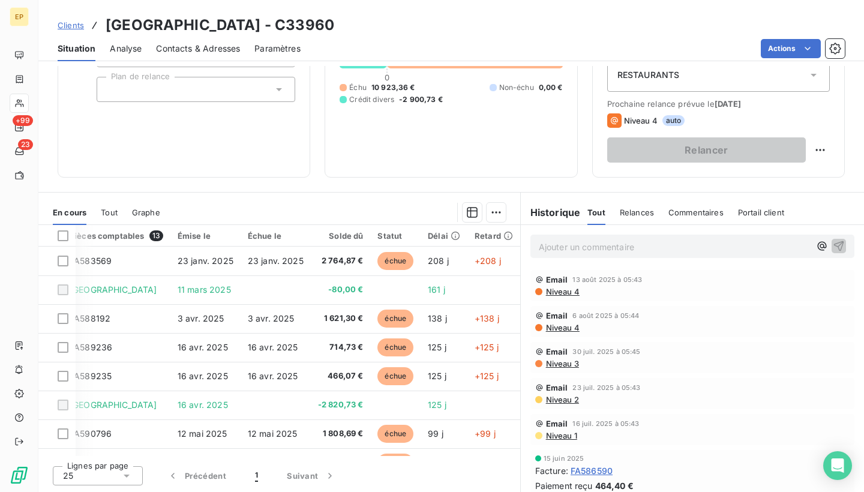
scroll to position [0, 25]
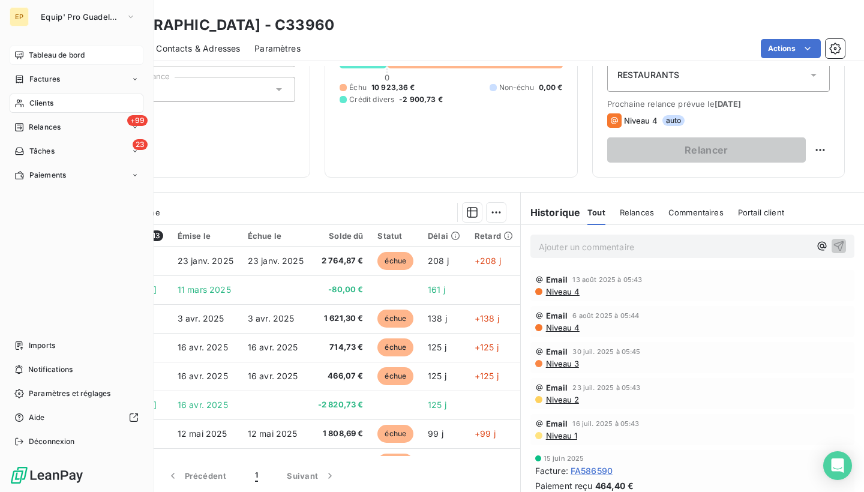
click at [87, 60] on div "Tableau de bord" at bounding box center [77, 55] width 134 height 19
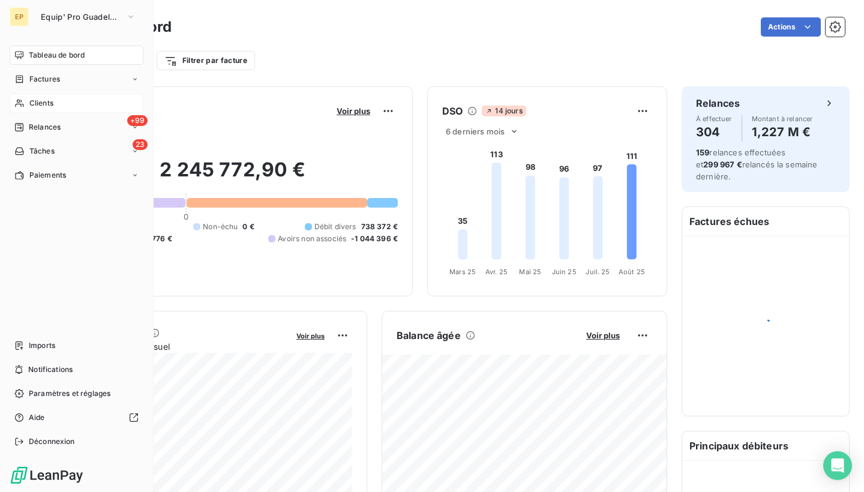
click at [25, 103] on div "Clients" at bounding box center [77, 103] width 134 height 19
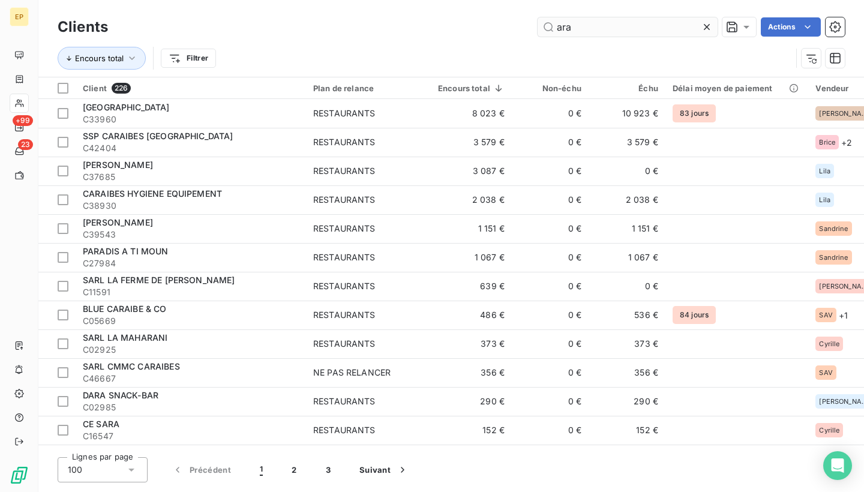
click at [707, 29] on icon at bounding box center [707, 27] width 12 height 12
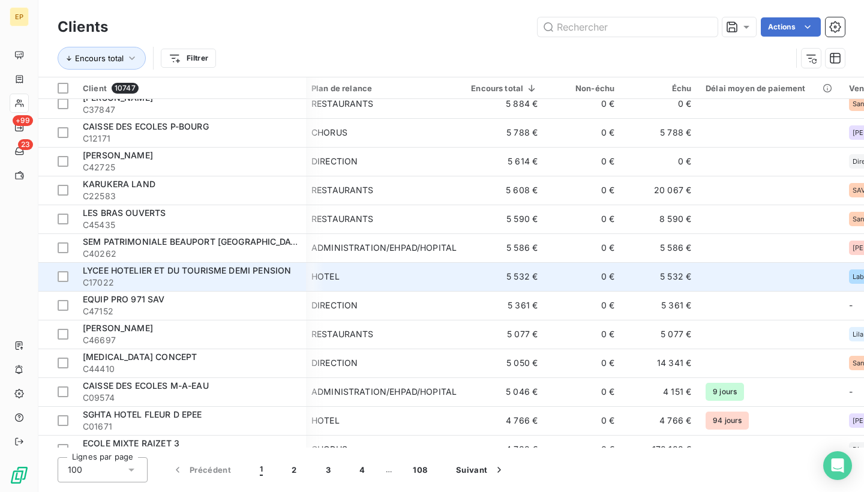
scroll to position [1739, 2]
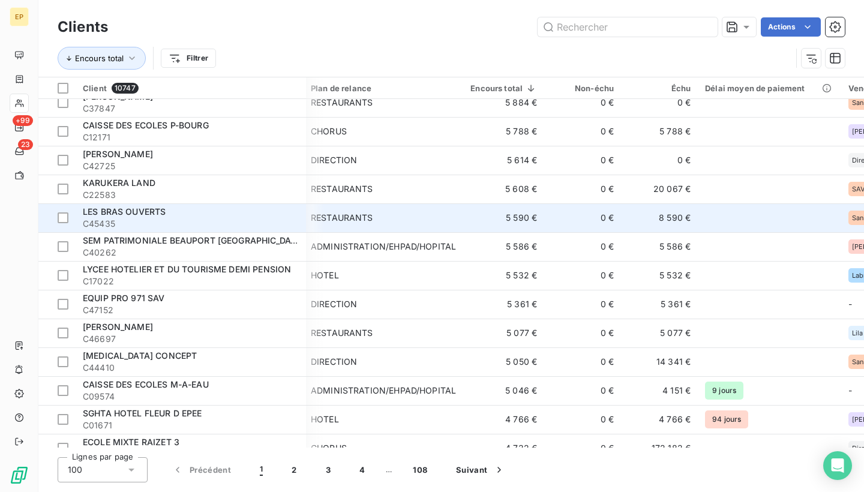
click at [277, 225] on span "C45435" at bounding box center [191, 224] width 216 height 12
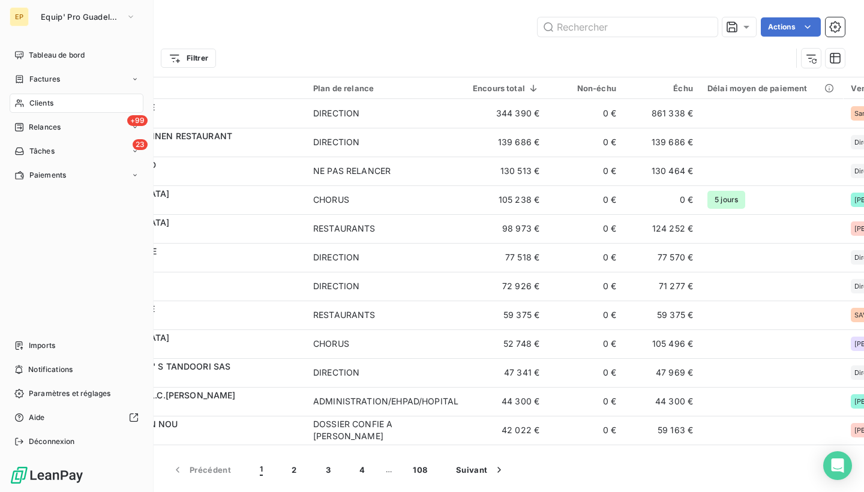
click at [26, 11] on div "EP" at bounding box center [19, 16] width 19 height 19
click at [61, 11] on button "Equip' Pro Guadeloupe" at bounding box center [88, 16] width 109 height 19
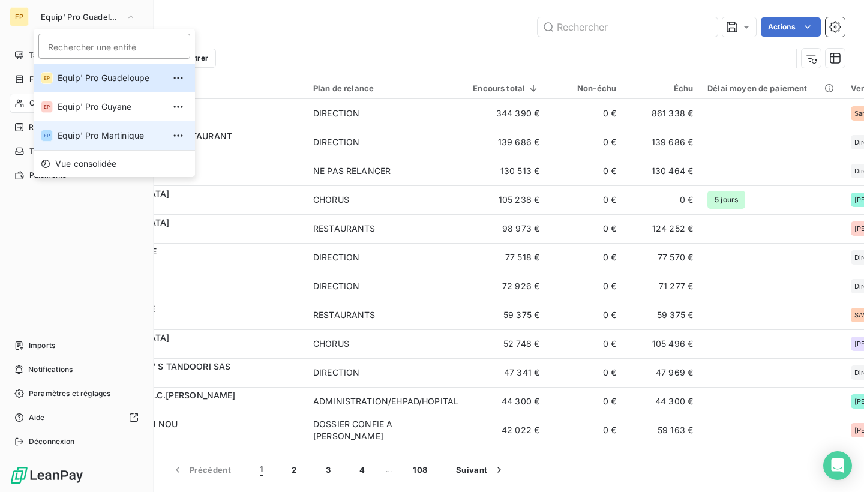
click at [82, 126] on li "EP Equip' Pro Martinique" at bounding box center [114, 135] width 161 height 29
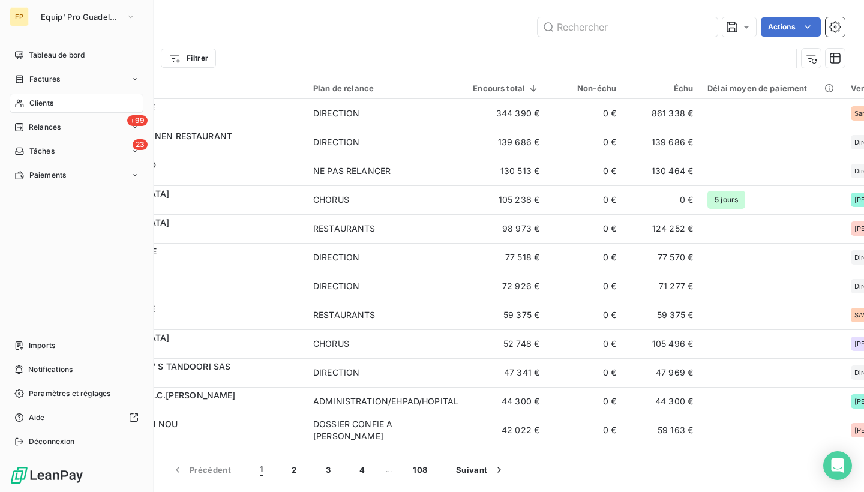
type input "k&m"
